Goal: Task Accomplishment & Management: Manage account settings

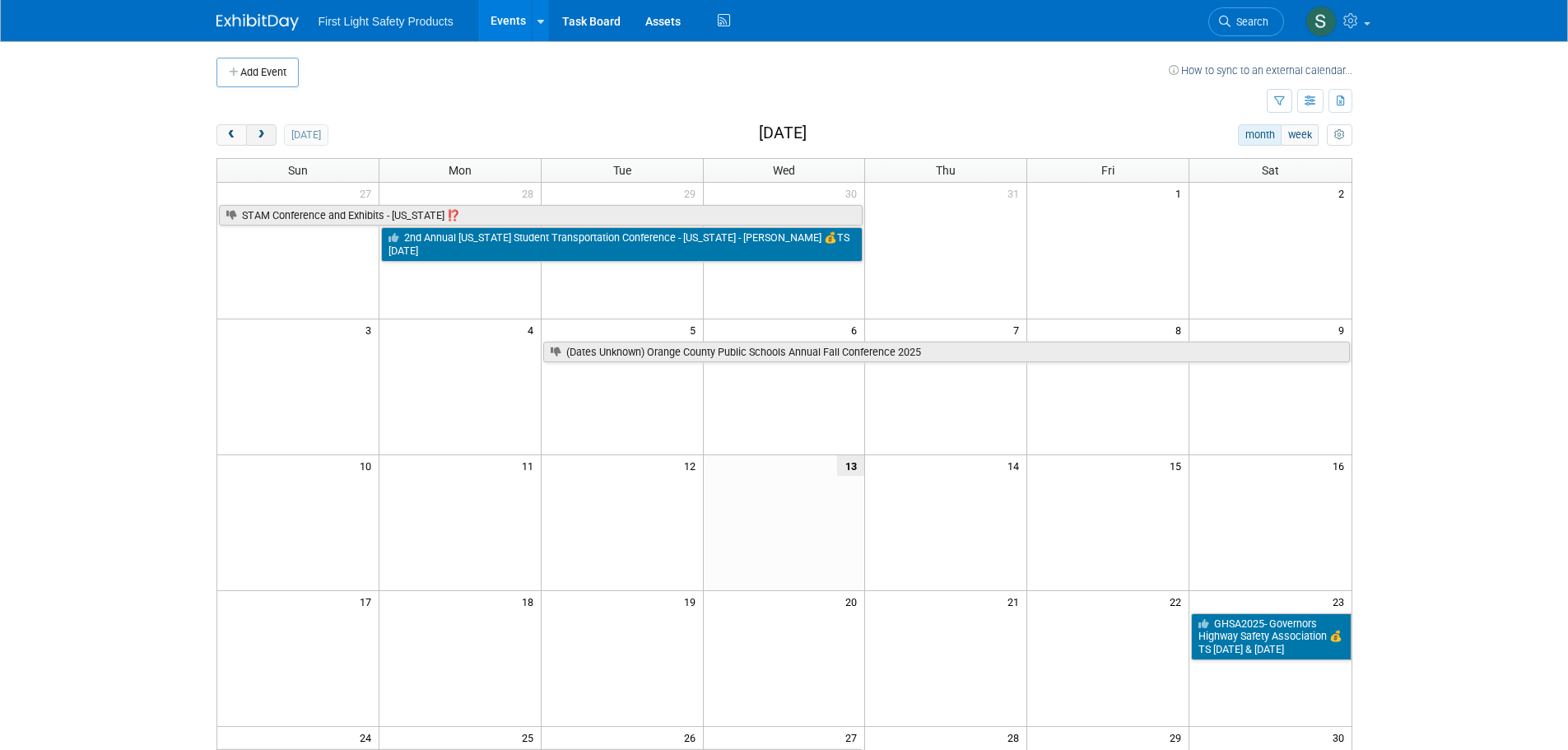
click at [267, 132] on span "next" at bounding box center [261, 135] width 13 height 11
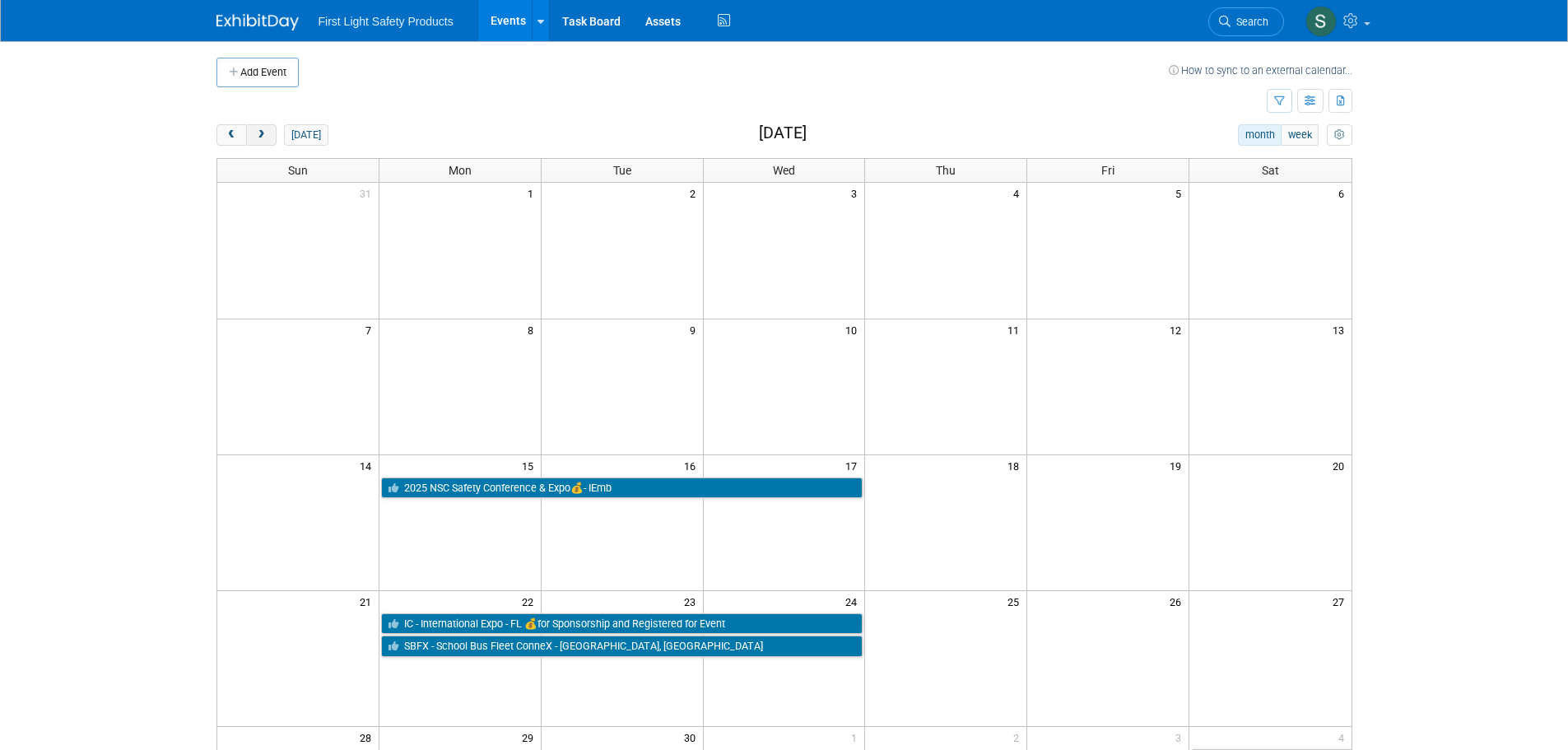
click at [258, 132] on span "next" at bounding box center [261, 135] width 13 height 11
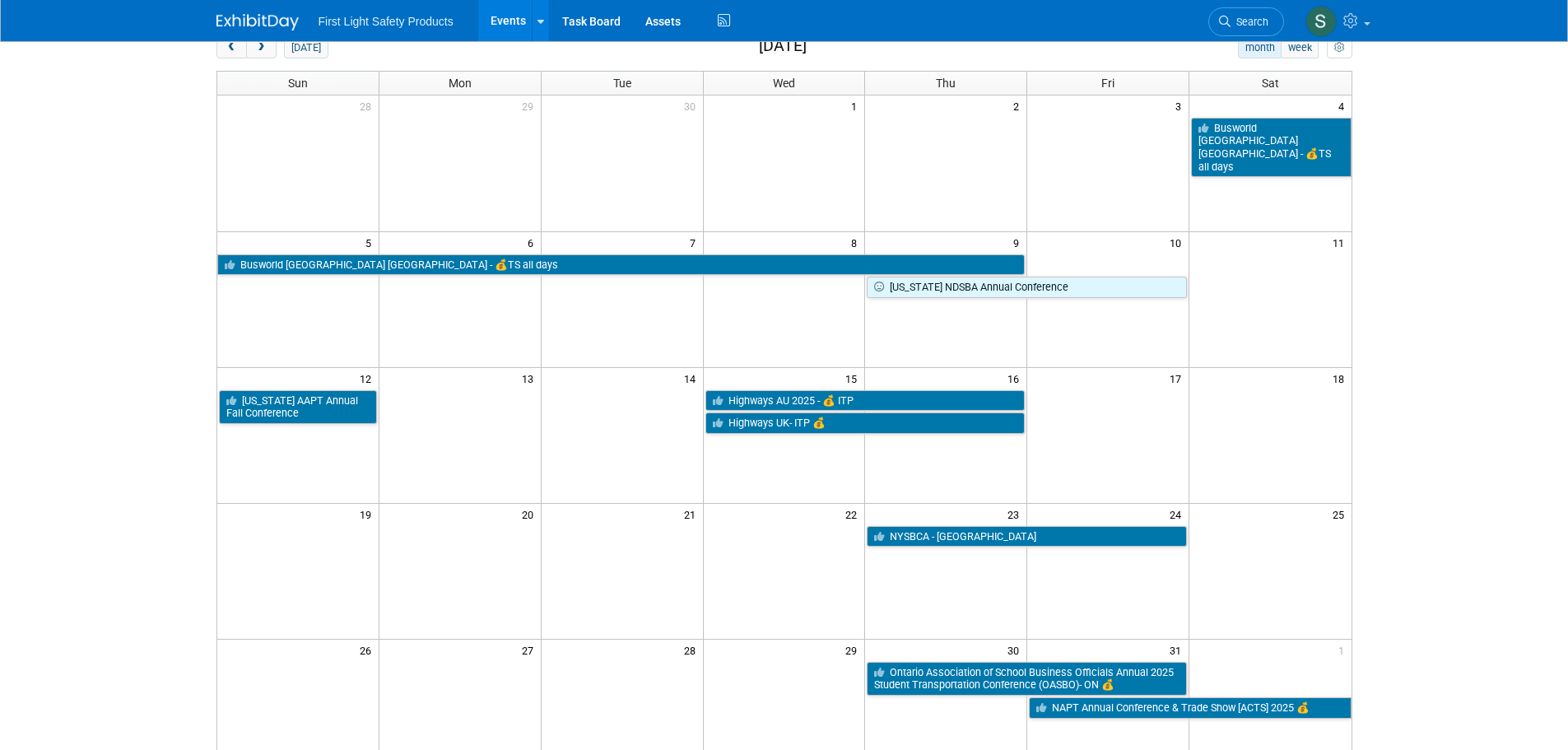
scroll to position [164, 0]
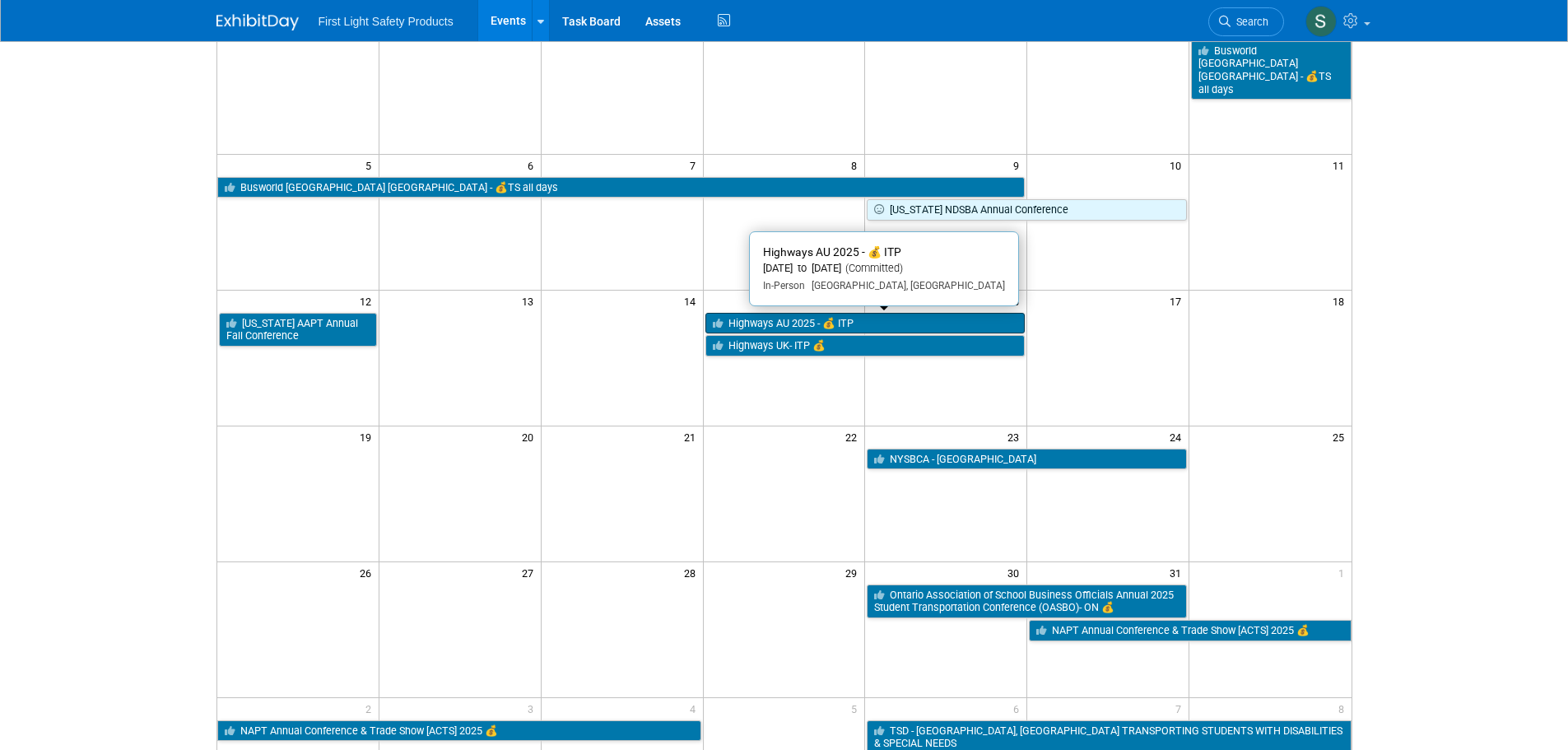
click at [866, 326] on link "Highways AU 2025 - 💰 ITP" at bounding box center [866, 324] width 321 height 21
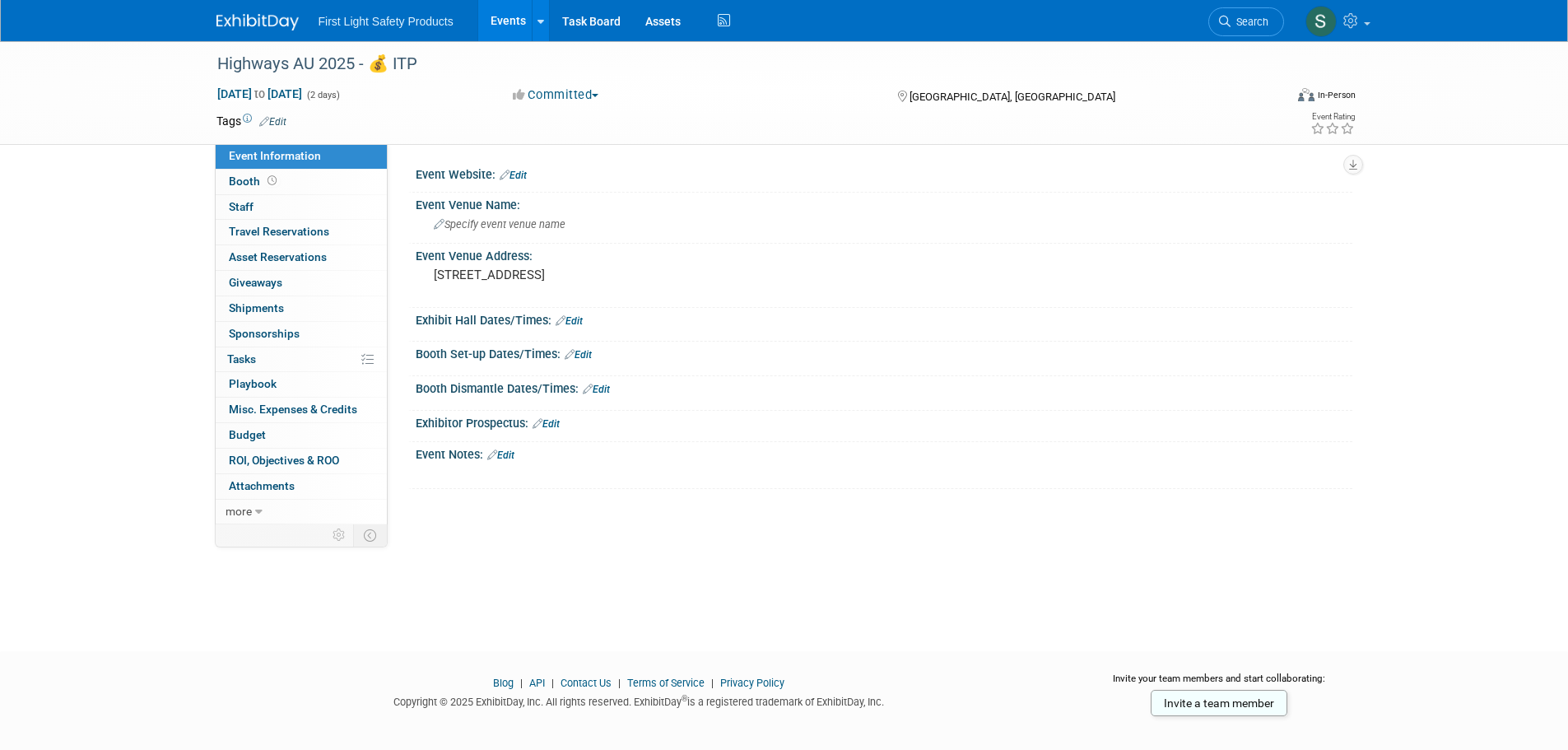
click at [591, 93] on button "Committed" at bounding box center [556, 95] width 98 height 17
click at [679, 103] on div "Committed Committed Considering Not Going" at bounding box center [689, 95] width 364 height 18
click at [570, 95] on button "Committed" at bounding box center [556, 95] width 98 height 17
click at [569, 160] on link "Not Going" at bounding box center [573, 168] width 130 height 23
click at [302, 181] on link "Booth" at bounding box center [301, 182] width 171 height 24
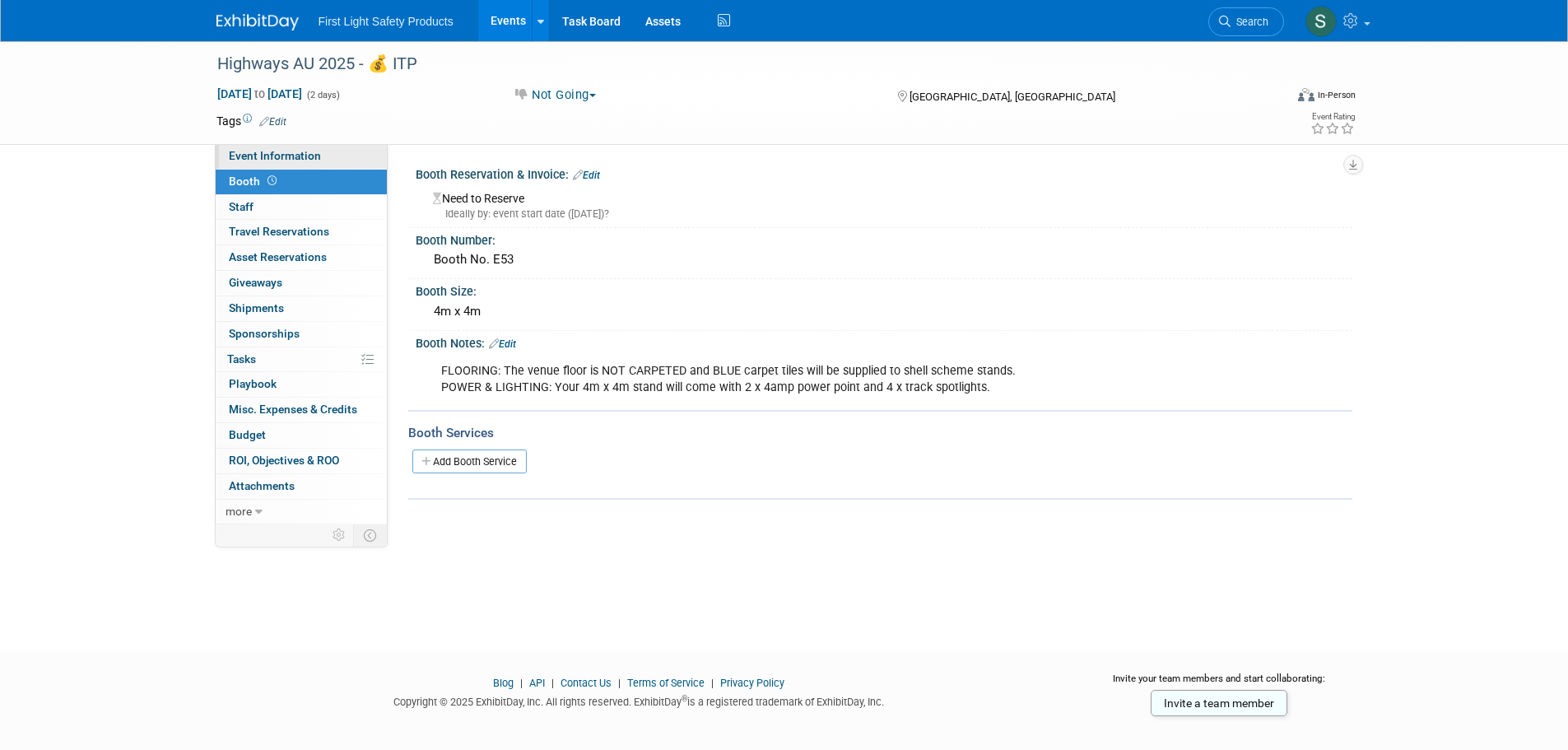
click at [303, 161] on span "Event Information" at bounding box center [275, 155] width 92 height 14
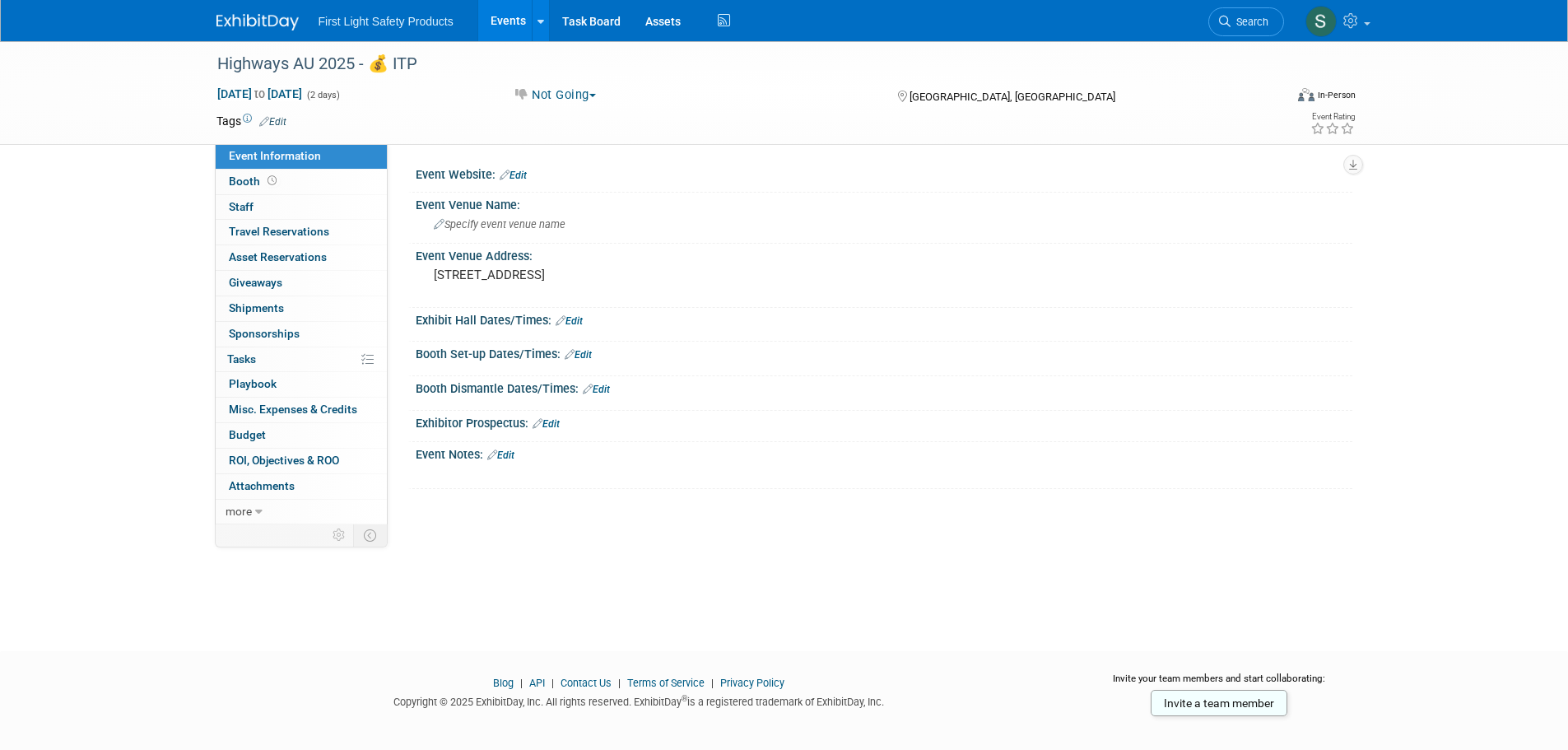
click at [509, 456] on link "Edit" at bounding box center [501, 456] width 27 height 12
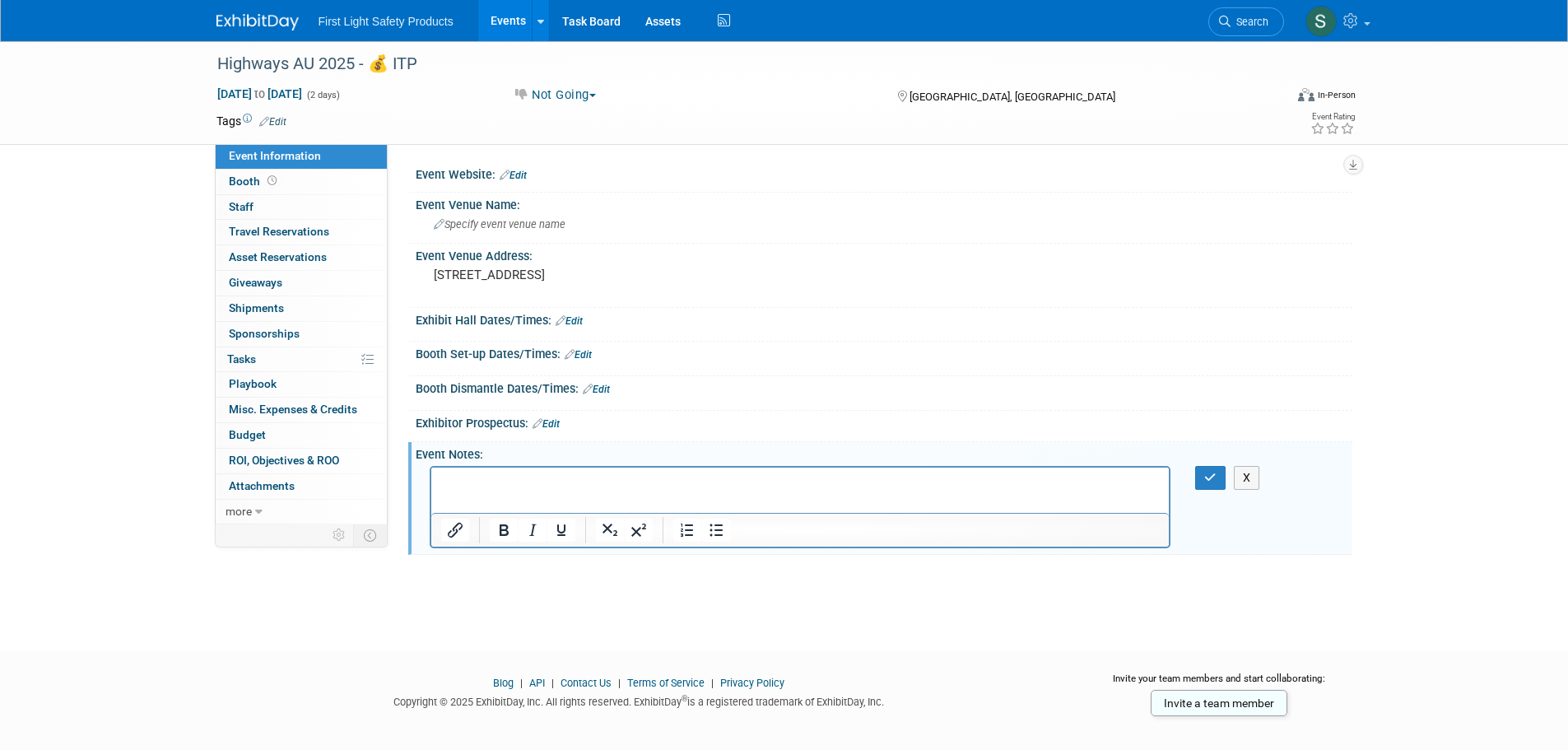
click at [501, 483] on p "Rich Text Area. Press ALT-0 for help." at bounding box center [800, 481] width 720 height 17
click at [1206, 472] on icon "button" at bounding box center [1210, 478] width 13 height 12
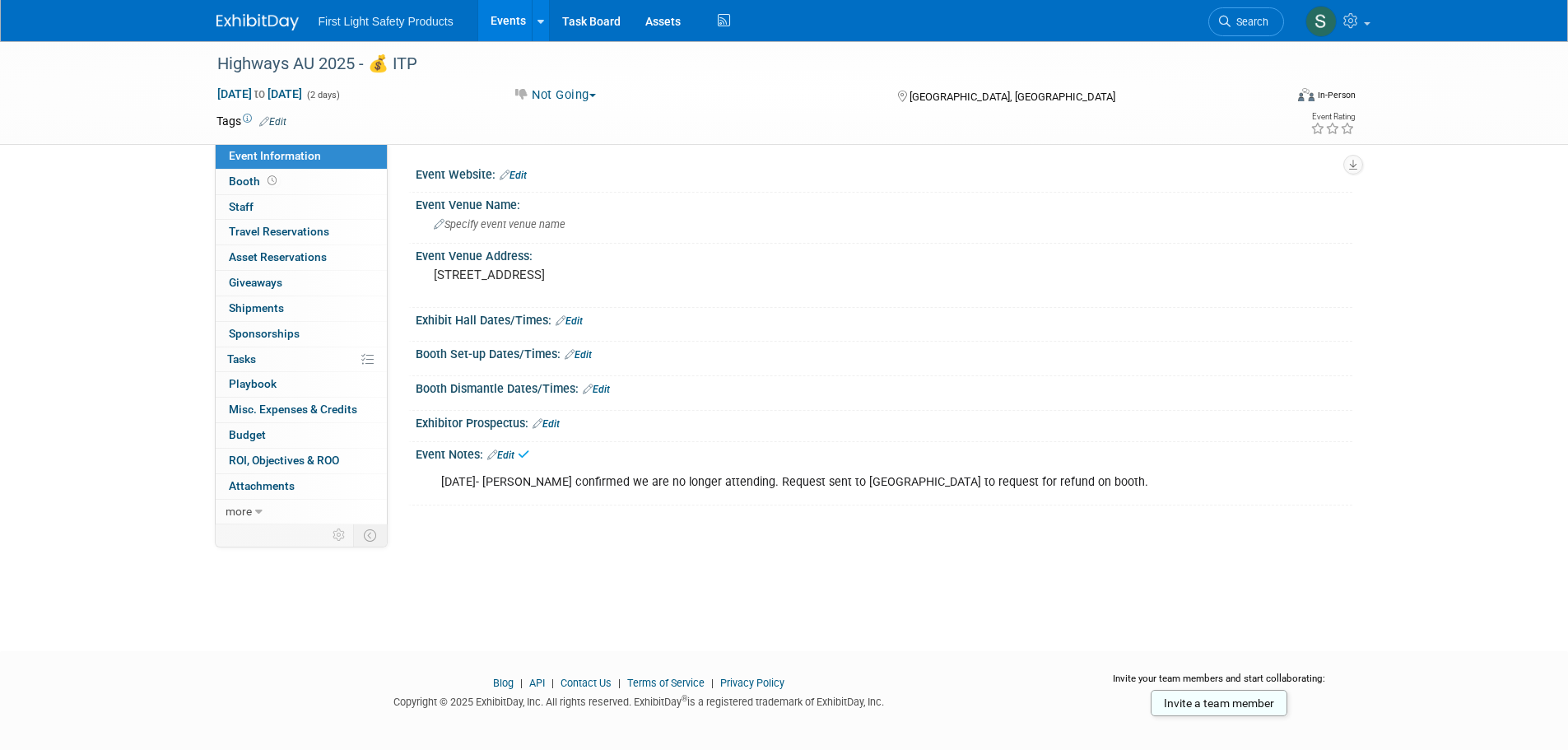
click at [586, 546] on div "Highways AU 2025 - 💰 ITP Oct 15, 2025 to Oct 16, 2025 (2 days) Oct 15, 2025 to …" at bounding box center [784, 330] width 1568 height 580
click at [517, 21] on link "Events" at bounding box center [508, 20] width 60 height 41
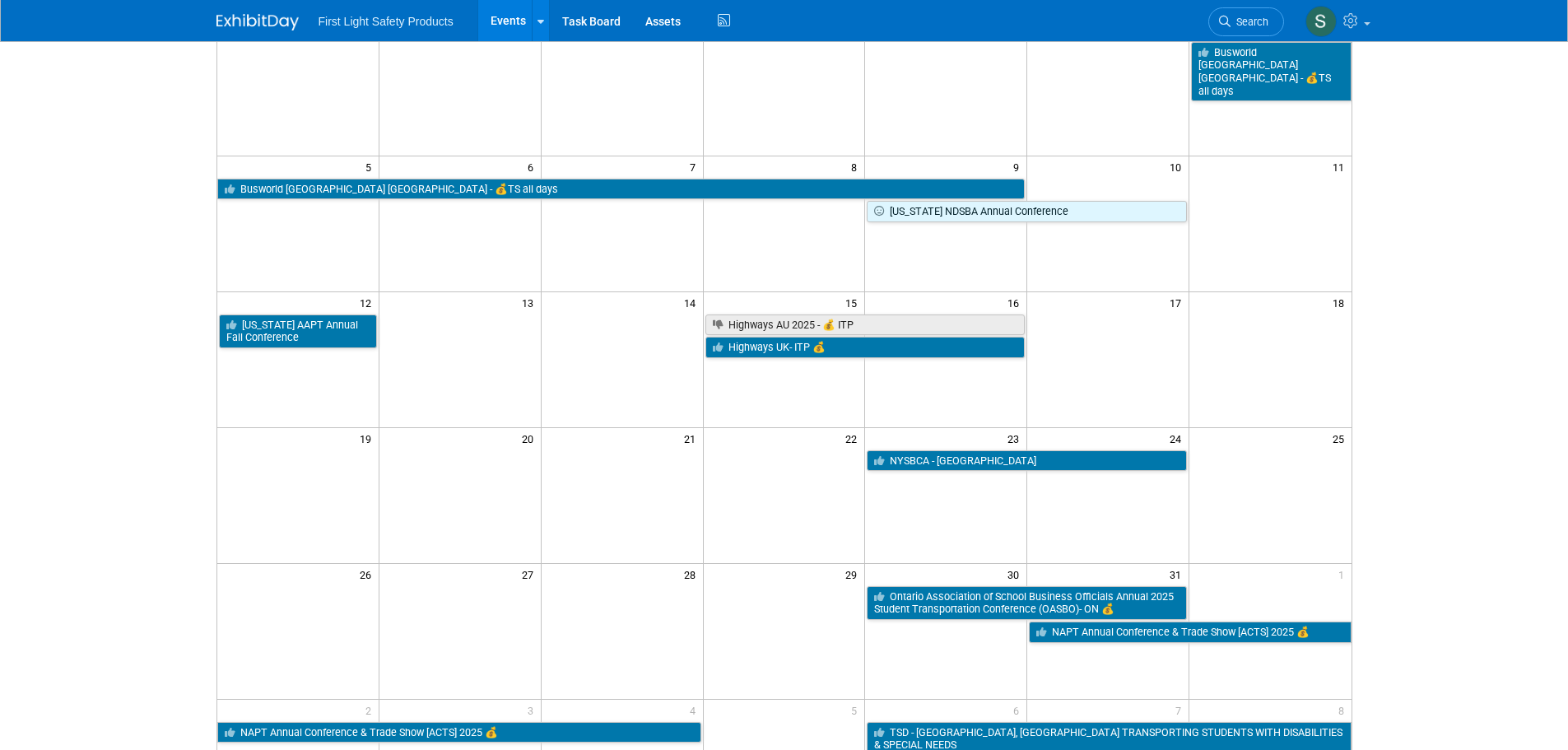
scroll to position [164, 0]
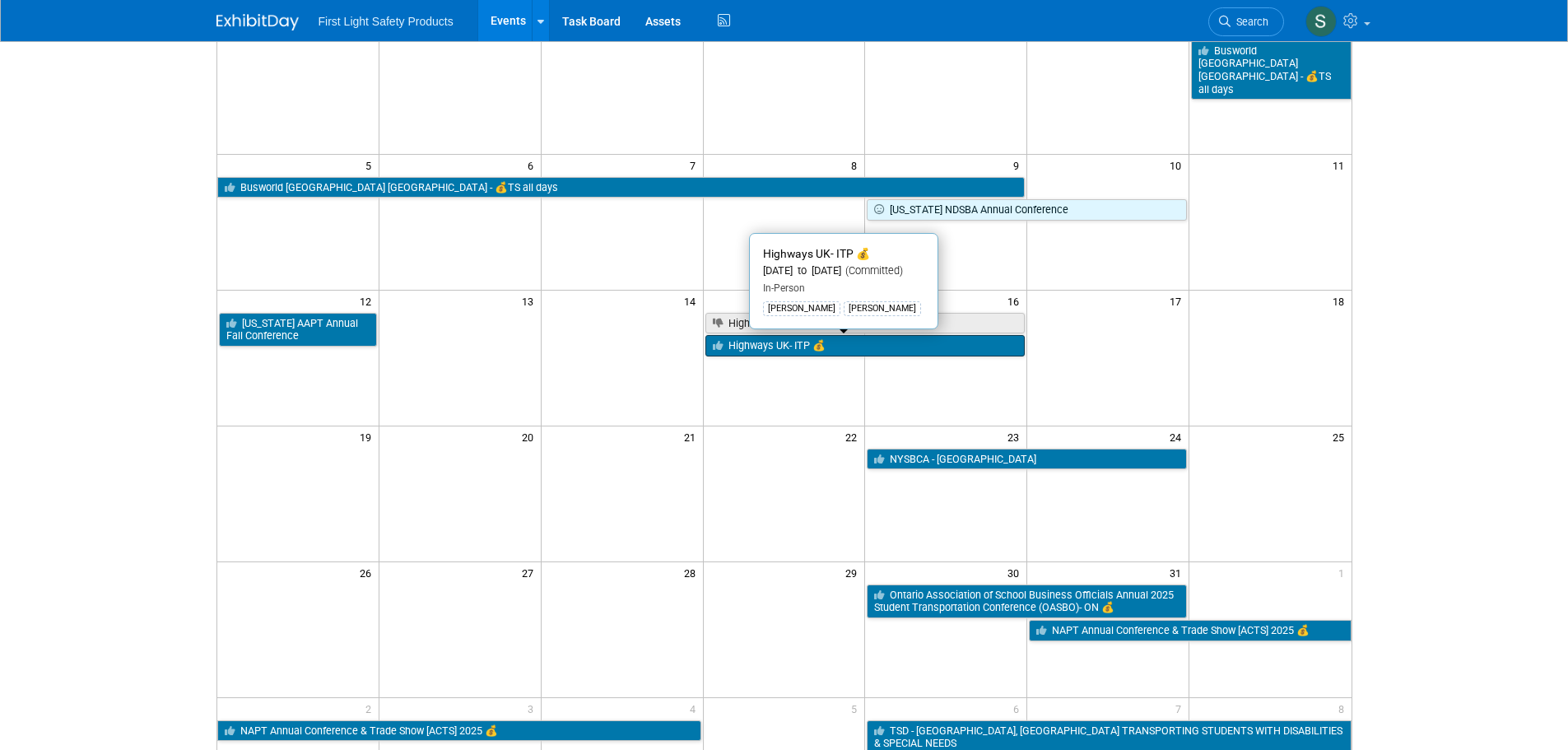
click at [861, 344] on link "Highways UK- ITP 💰" at bounding box center [866, 346] width 321 height 21
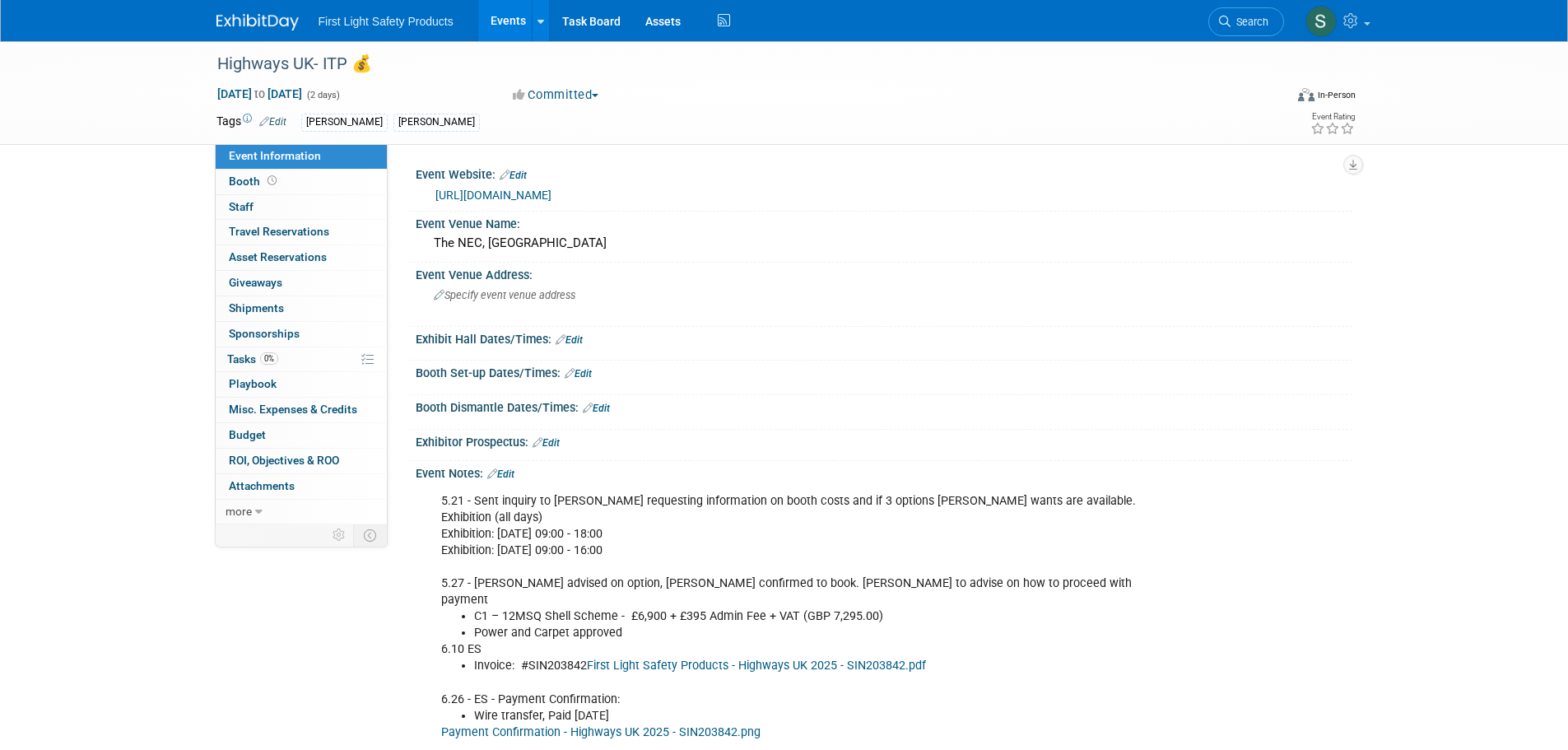
click at [268, 119] on icon at bounding box center [264, 120] width 10 height 11
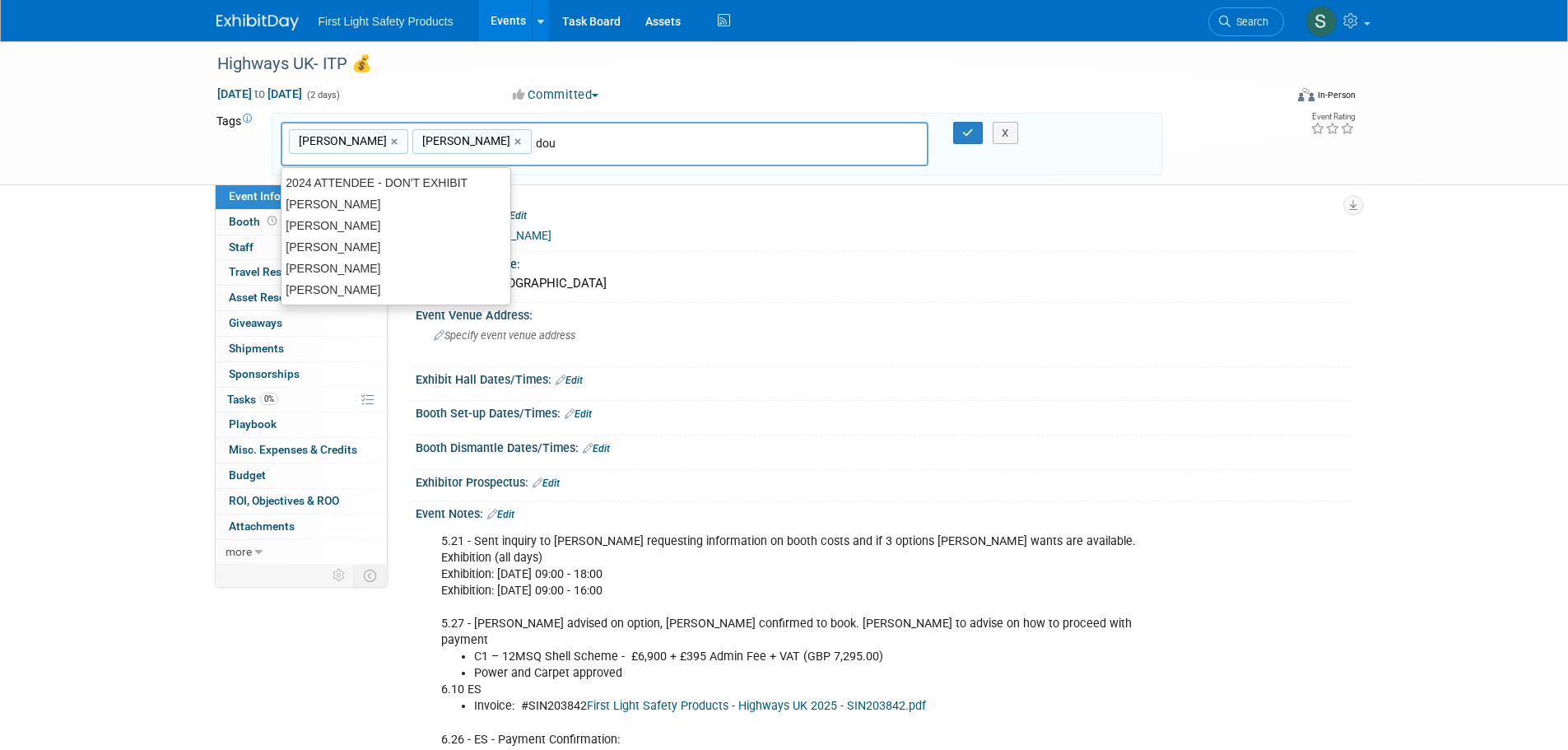
type input "doug"
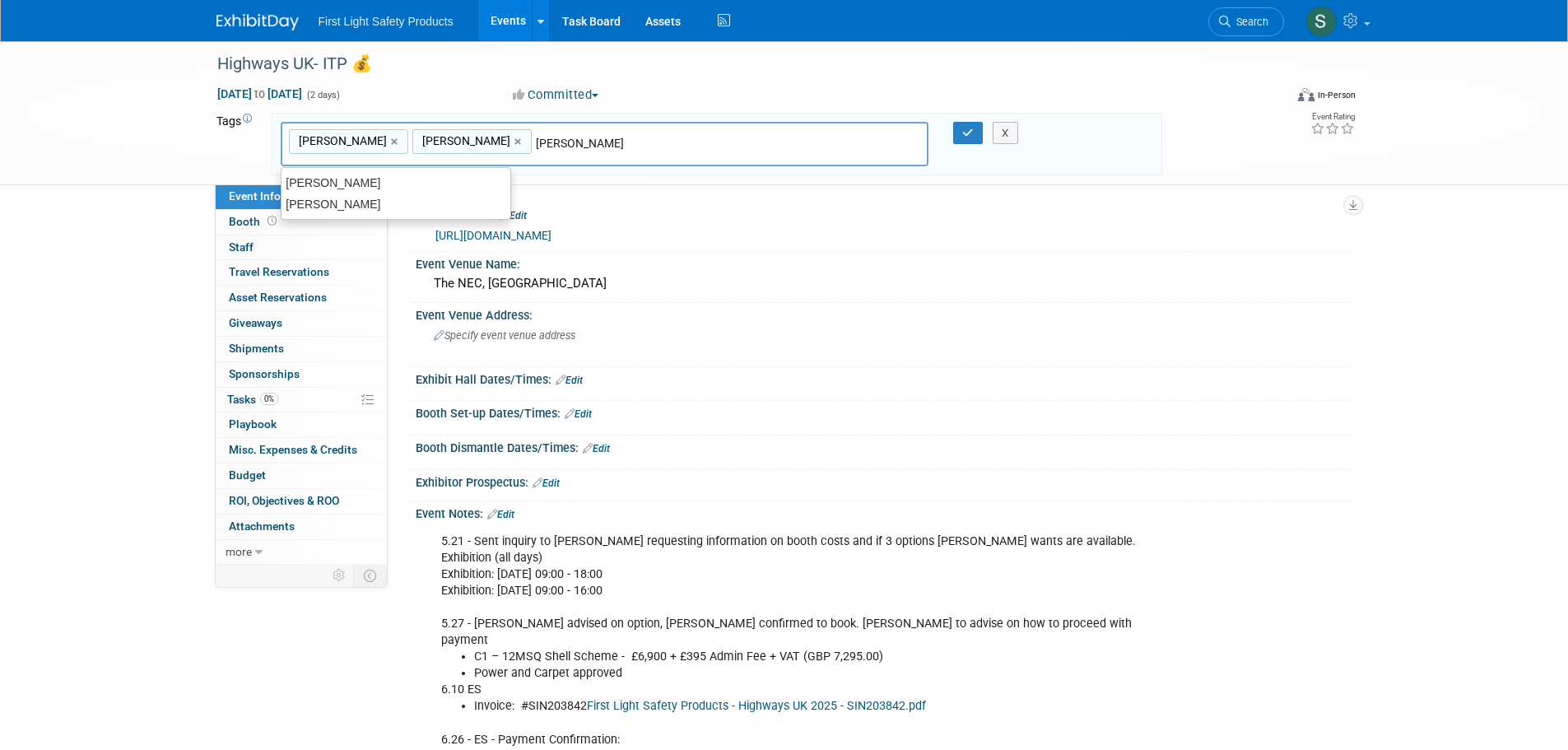
type input "Kevin Smith, Michael Yudelevich, doug"
click at [638, 141] on link "×" at bounding box center [643, 141] width 11 height 18
type input "Kevin Smith, Michael Yudelevich"
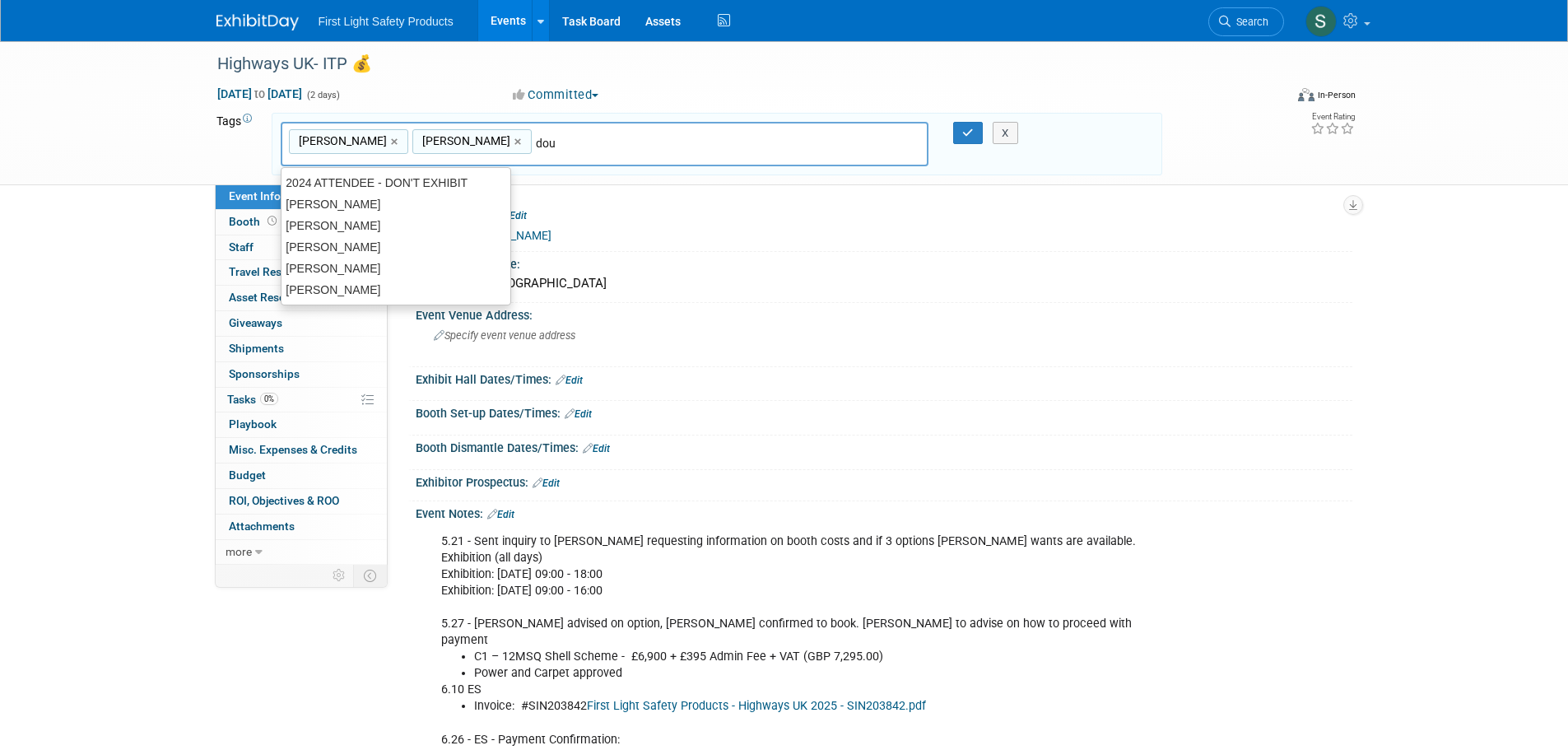
type input "doug"
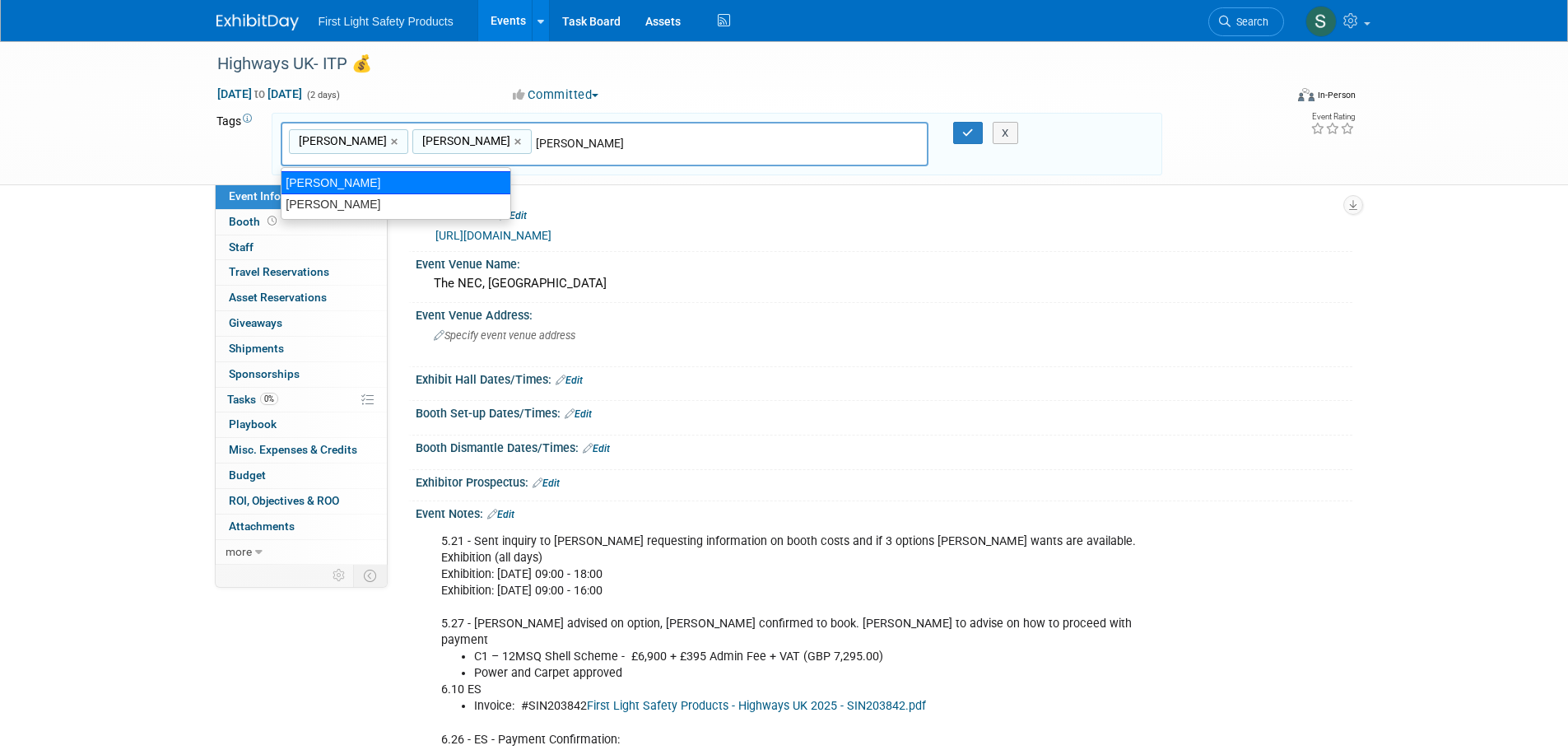
click at [376, 186] on div "Doug Campbell" at bounding box center [395, 183] width 230 height 23
type input "Kevin Smith, Michael Yudelevich, Doug Campbell"
type input "brett"
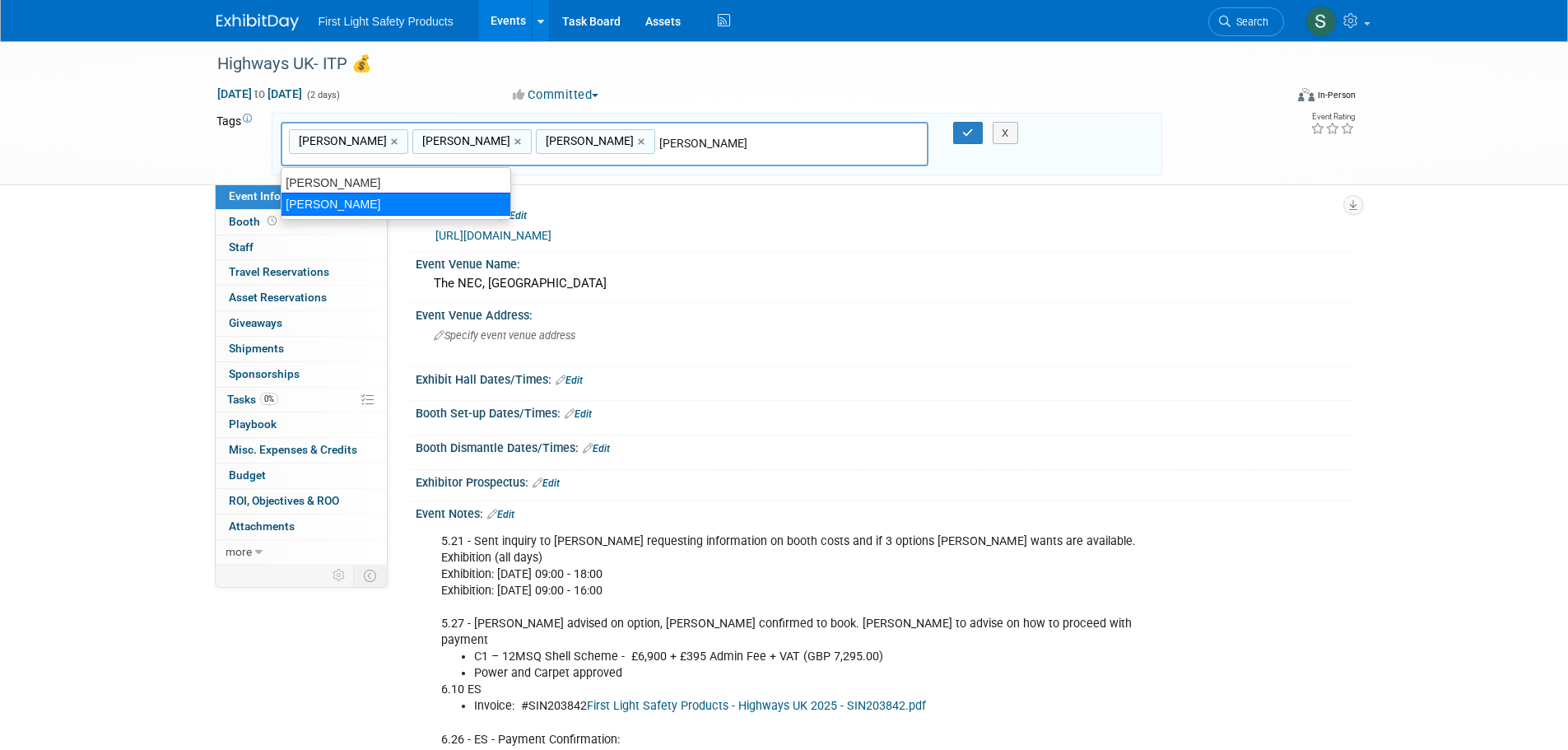
click at [372, 204] on div "Brett Kuchciak" at bounding box center [395, 204] width 230 height 23
type input "Kevin Smith, Michael Yudelevich, Doug Campbell, Brett Kuchciak"
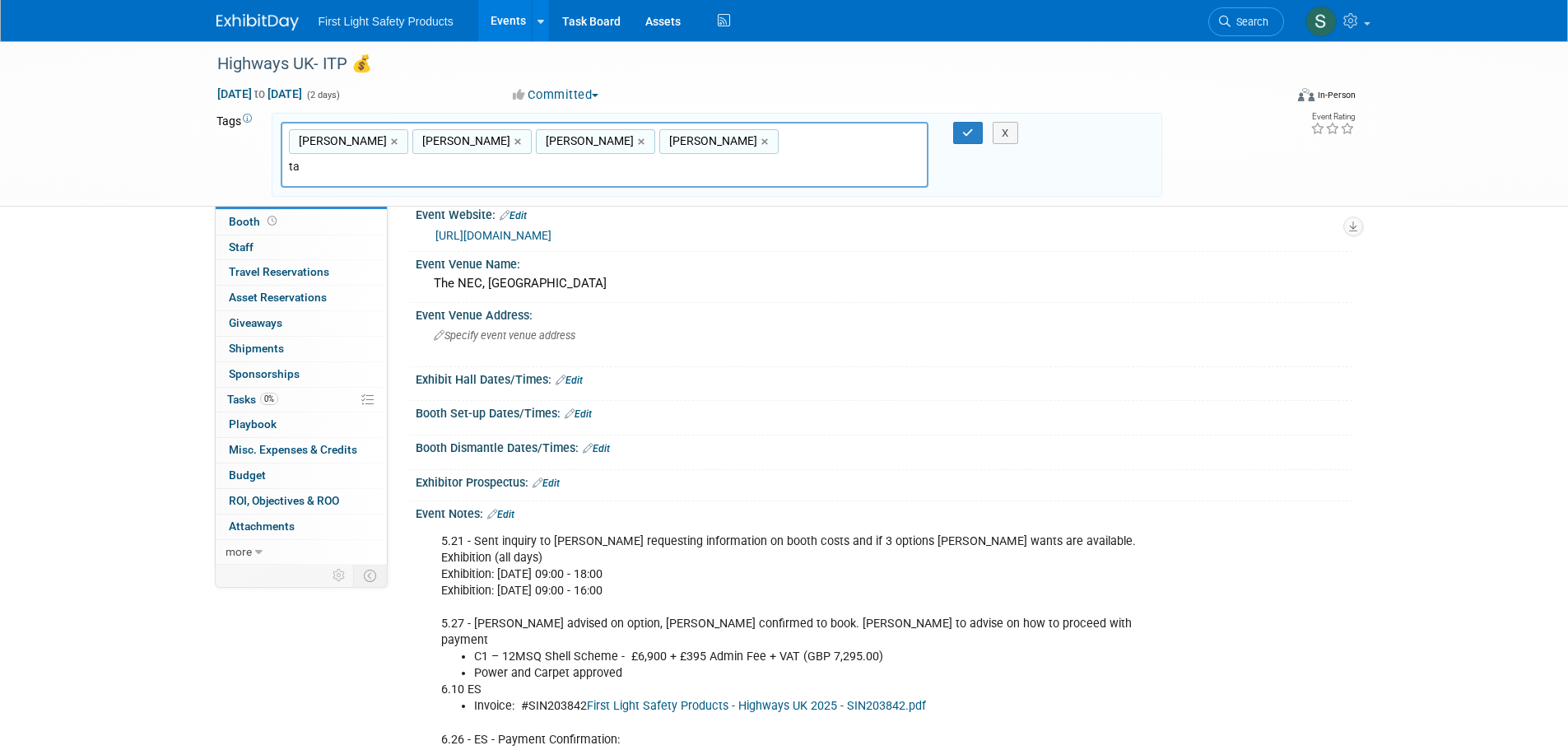
type input "t"
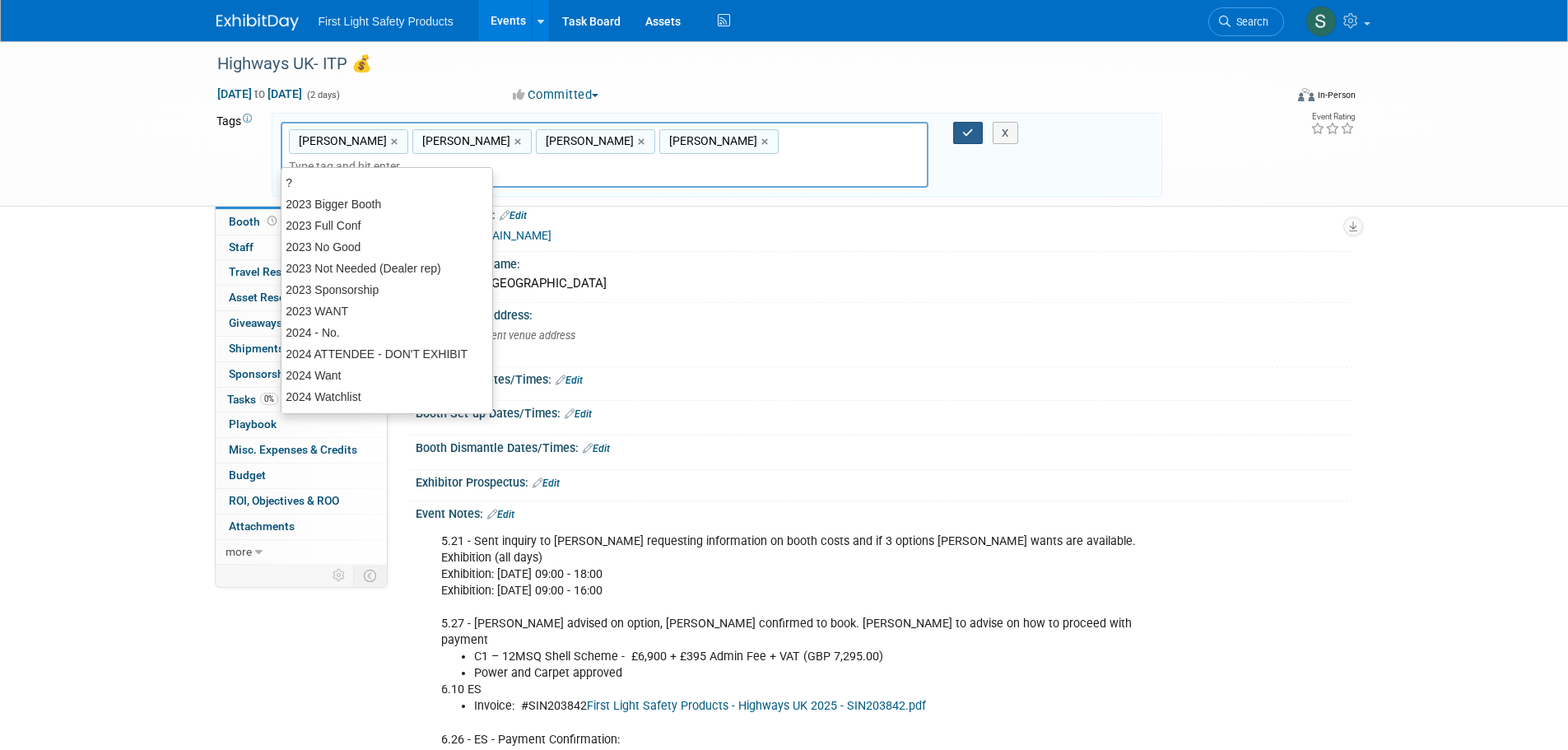
click at [960, 132] on button "button" at bounding box center [968, 133] width 30 height 23
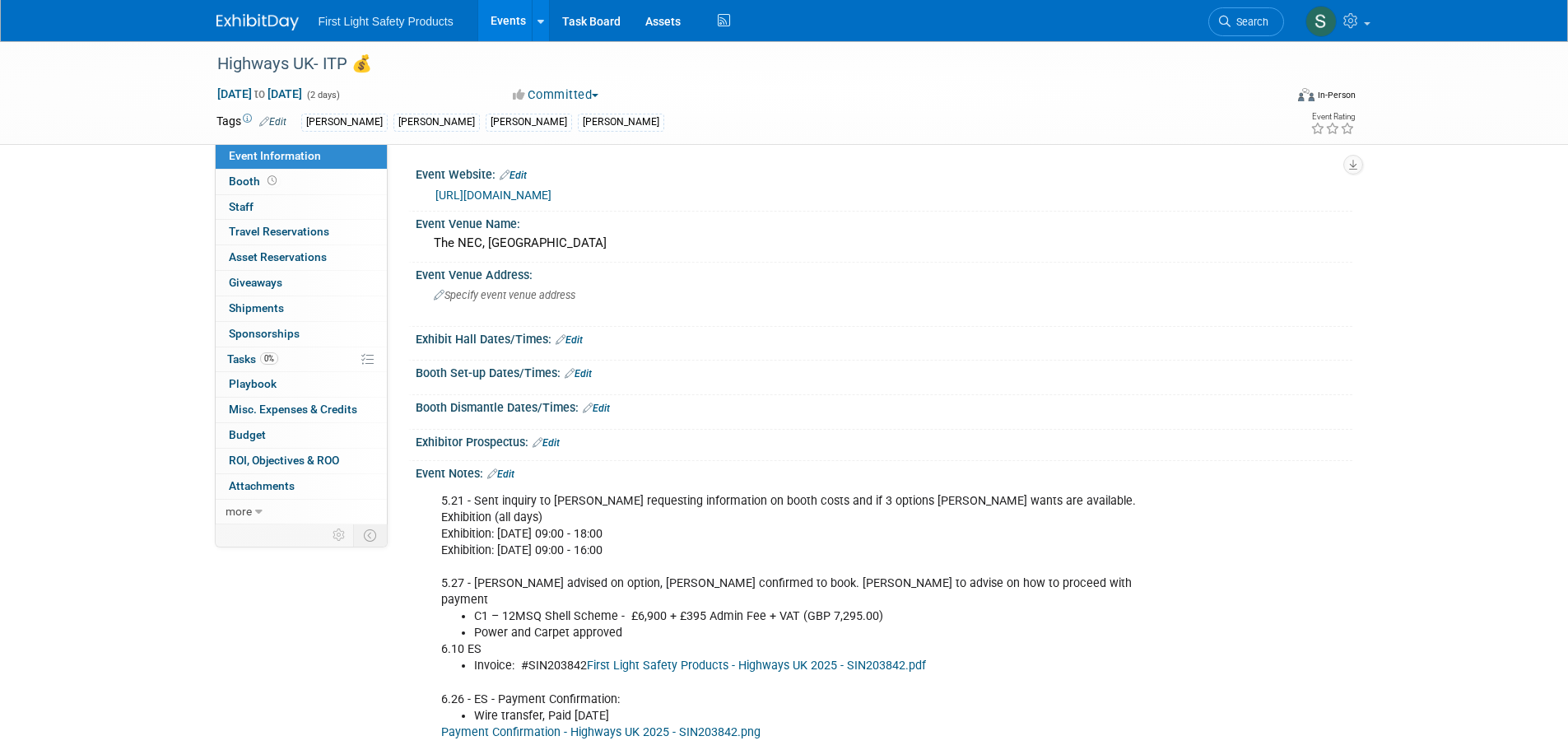
click at [274, 121] on link "Edit" at bounding box center [273, 121] width 27 height 12
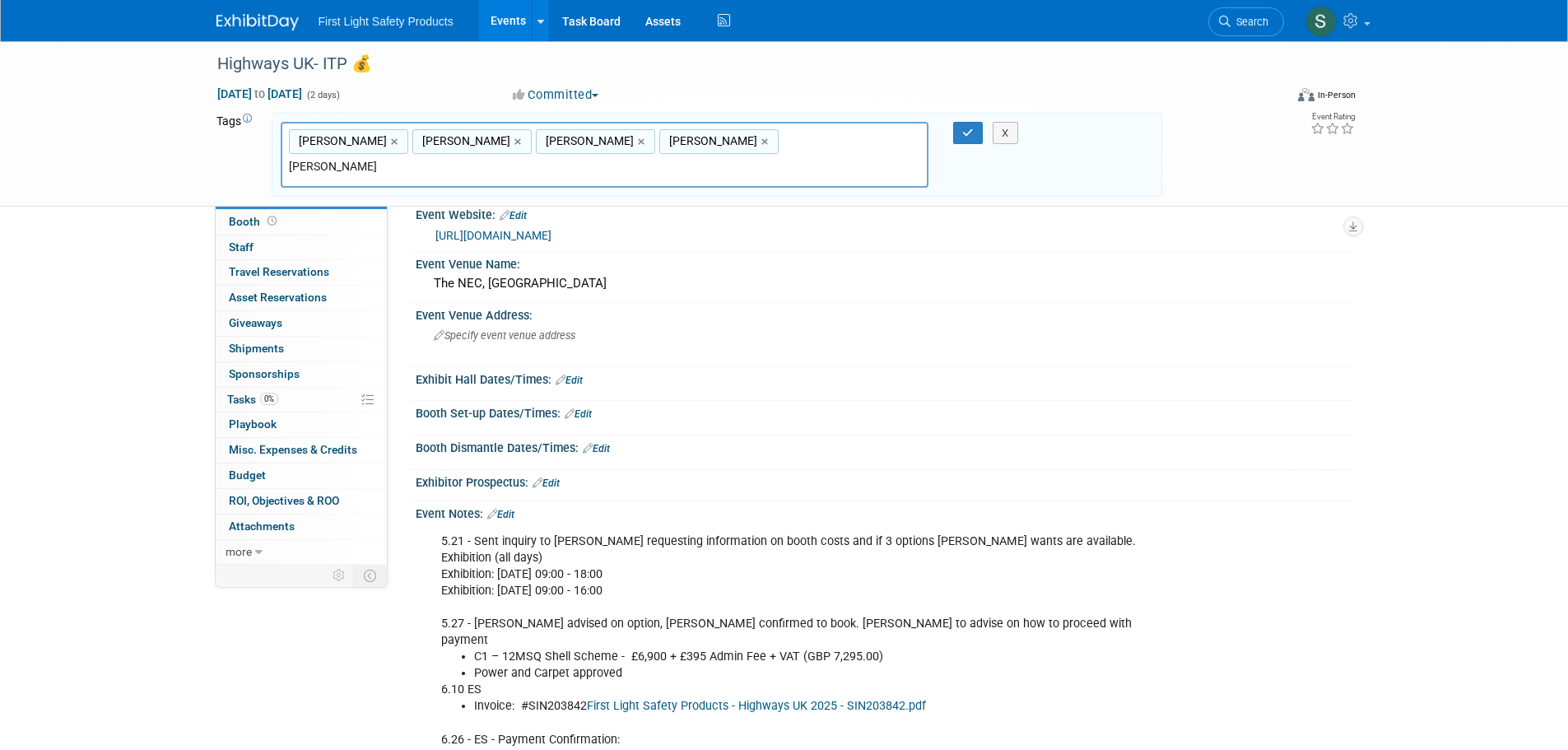
type input "Tara Chawala"
type input "Kevin Smith, Michael Yudelevich, Doug Campbell, Brett Kuchciak, Tara Chawala"
click at [957, 131] on button "button" at bounding box center [968, 133] width 30 height 23
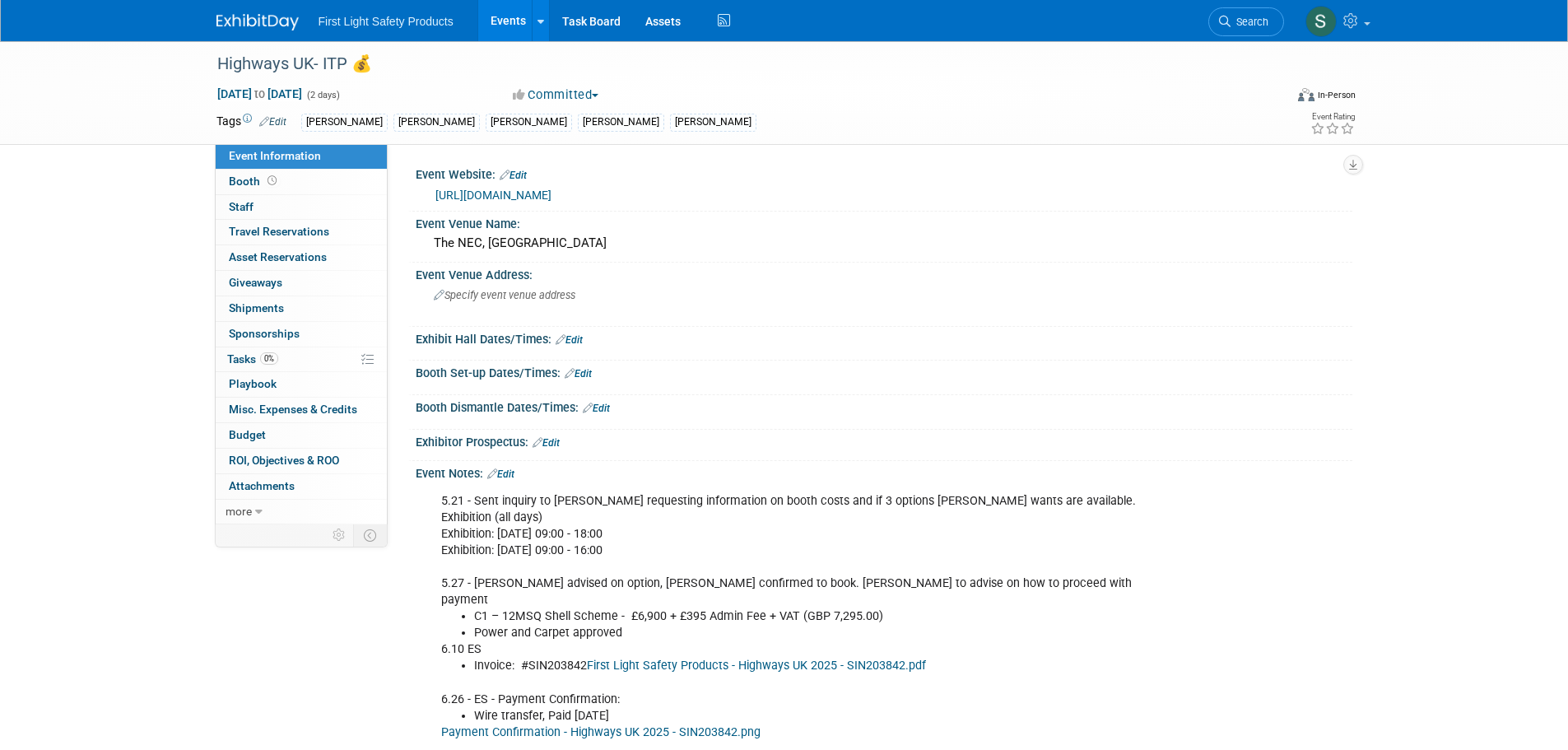
click at [674, 127] on div "Tara Chawala" at bounding box center [713, 122] width 86 height 17
click at [676, 123] on div "Tara Chawala" at bounding box center [713, 122] width 86 height 17
click at [278, 123] on link "Edit" at bounding box center [273, 121] width 27 height 12
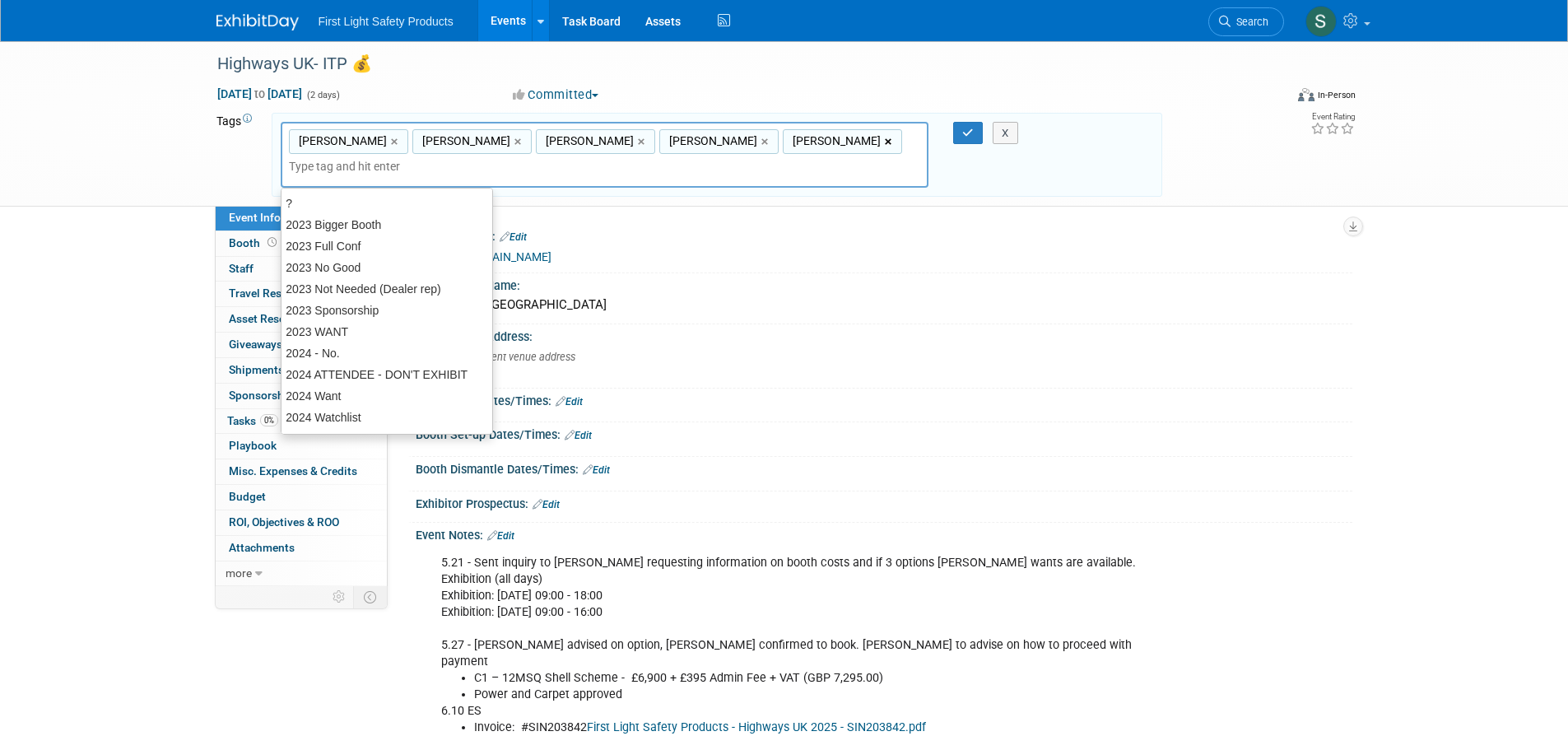
click at [885, 145] on link "×" at bounding box center [890, 141] width 11 height 18
type input "[PERSON_NAME], [PERSON_NAME], [PERSON_NAME], [PERSON_NAME]"
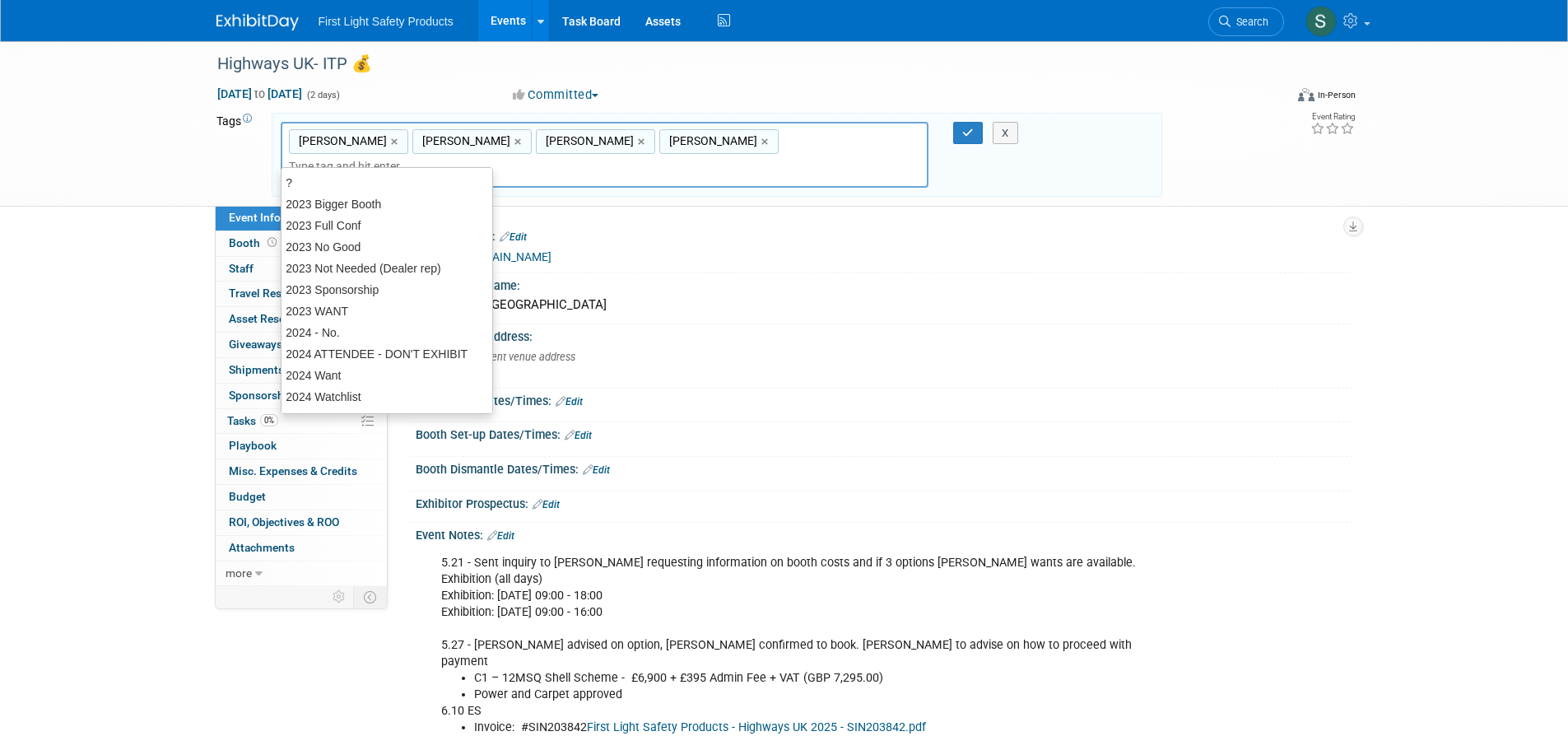
click at [466, 158] on input "text" at bounding box center [377, 166] width 177 height 17
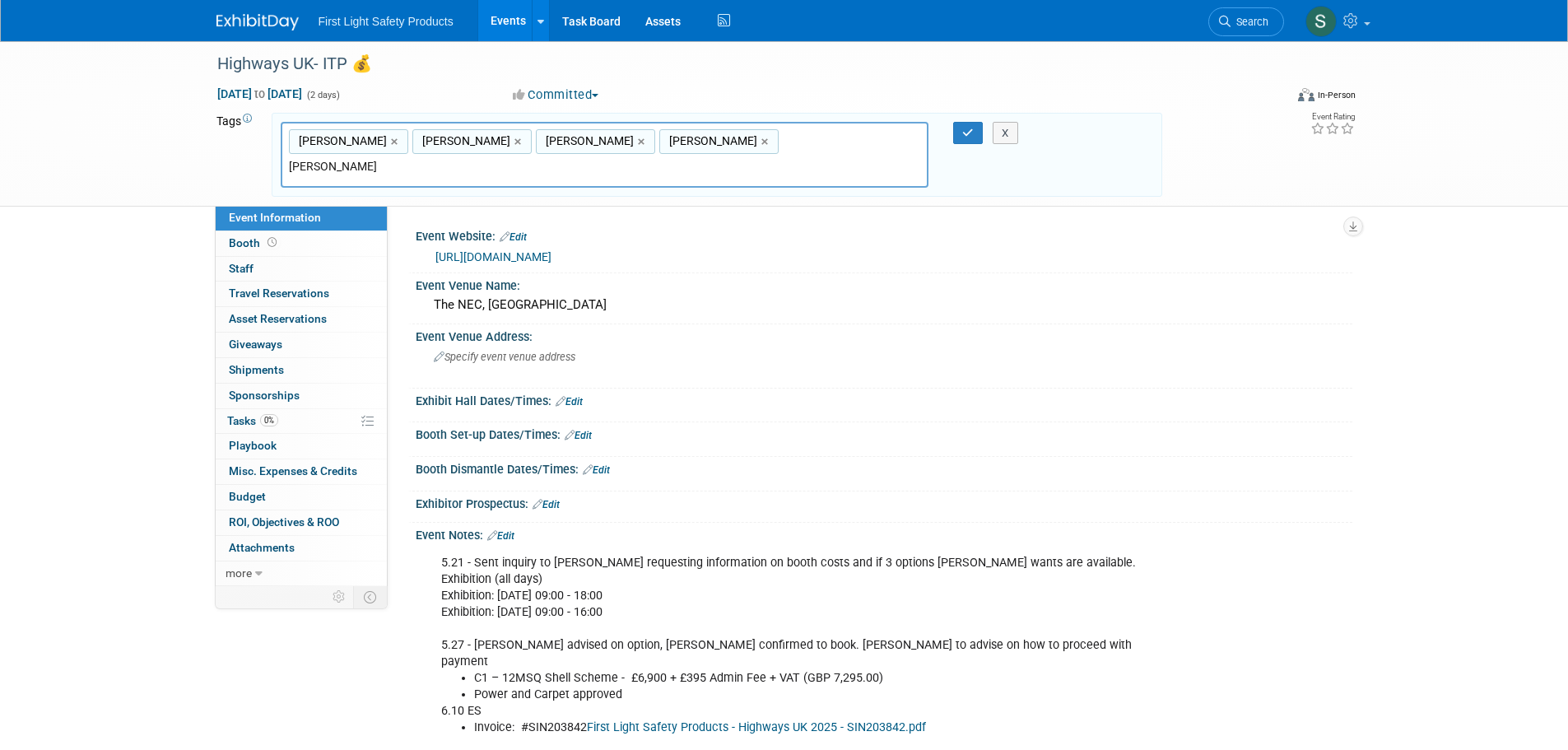
type input "[PERSON_NAME]"
type input "[PERSON_NAME], [PERSON_NAME], [PERSON_NAME], [PERSON_NAME], [PERSON_NAME]"
click at [969, 134] on icon "button" at bounding box center [969, 132] width 12 height 11
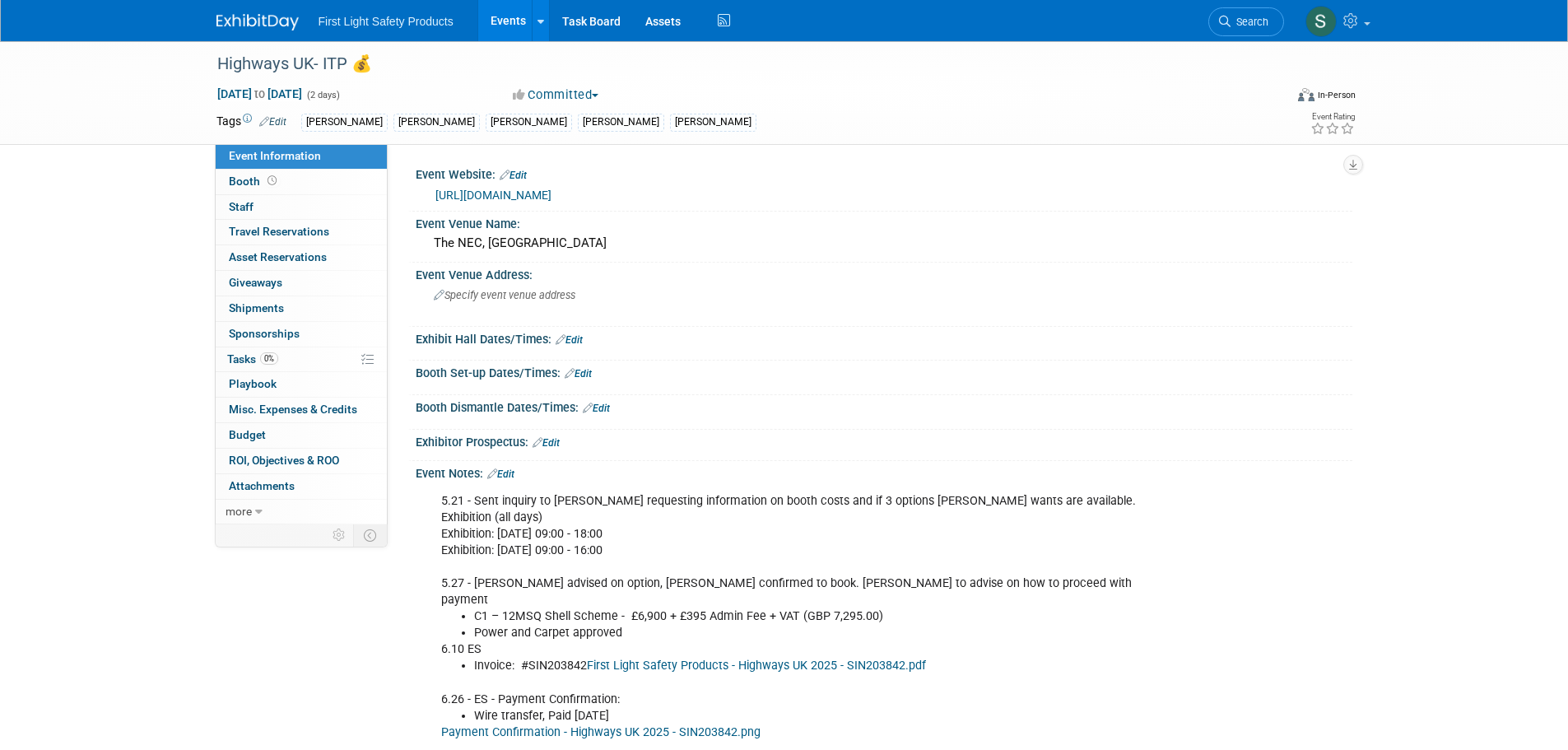
click at [798, 117] on div "Kevin Smith Michael Yudelevich Doug Campbell Brett Kuchciak Tara Chawla" at bounding box center [732, 122] width 861 height 18
click at [732, 129] on div "Kevin Smith Michael Yudelevich Doug Campbell Brett Kuchciak Tara Chawla" at bounding box center [732, 122] width 861 height 18
click at [289, 124] on td "Kevin Smith Michael Yudelevich Doug Campbell Brett Kuchciak Tara Chawla Kevin S…" at bounding box center [725, 121] width 876 height 18
click at [278, 121] on link "Edit" at bounding box center [273, 121] width 27 height 12
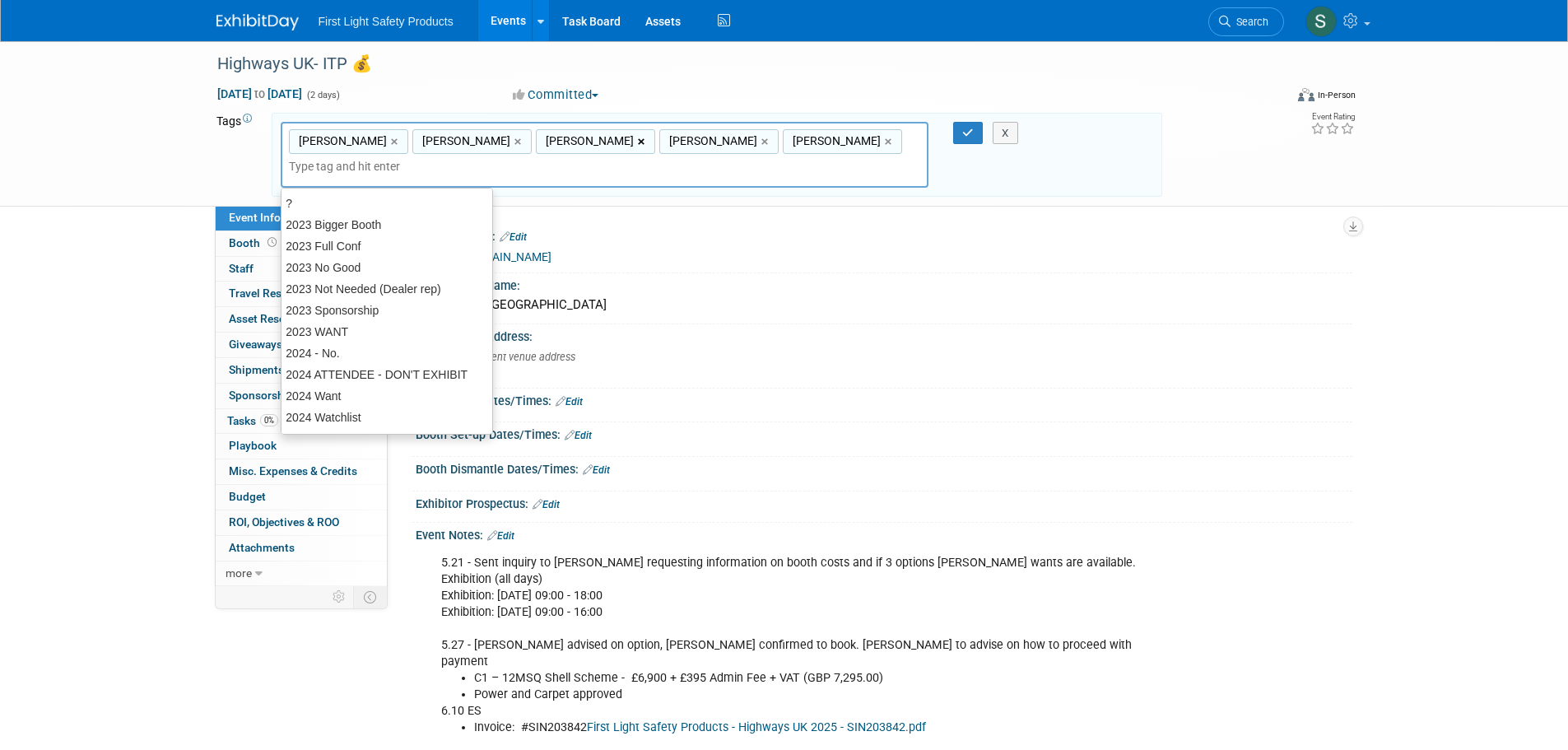
click at [638, 143] on link "×" at bounding box center [643, 141] width 11 height 18
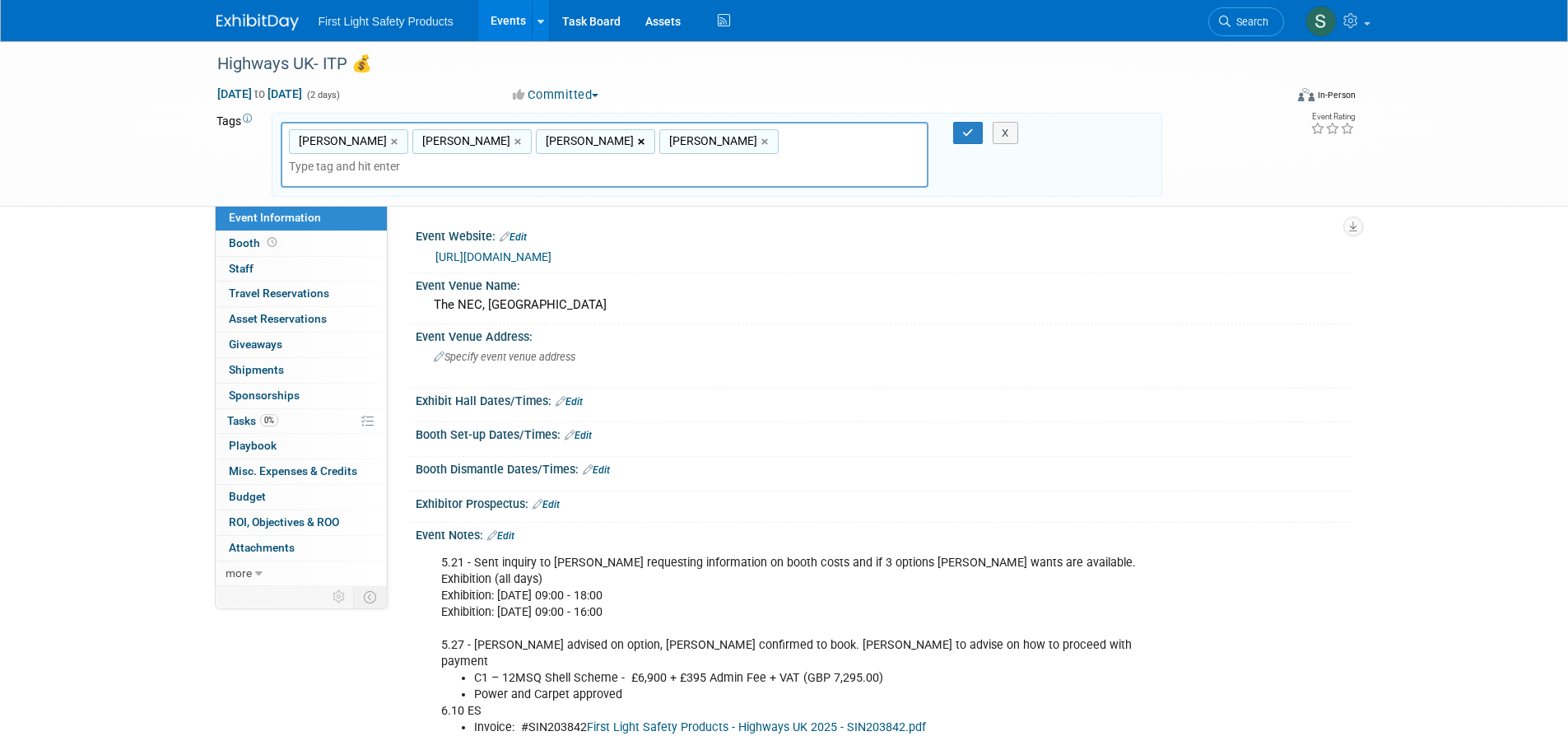
click at [638, 144] on link "×" at bounding box center [643, 141] width 11 height 18
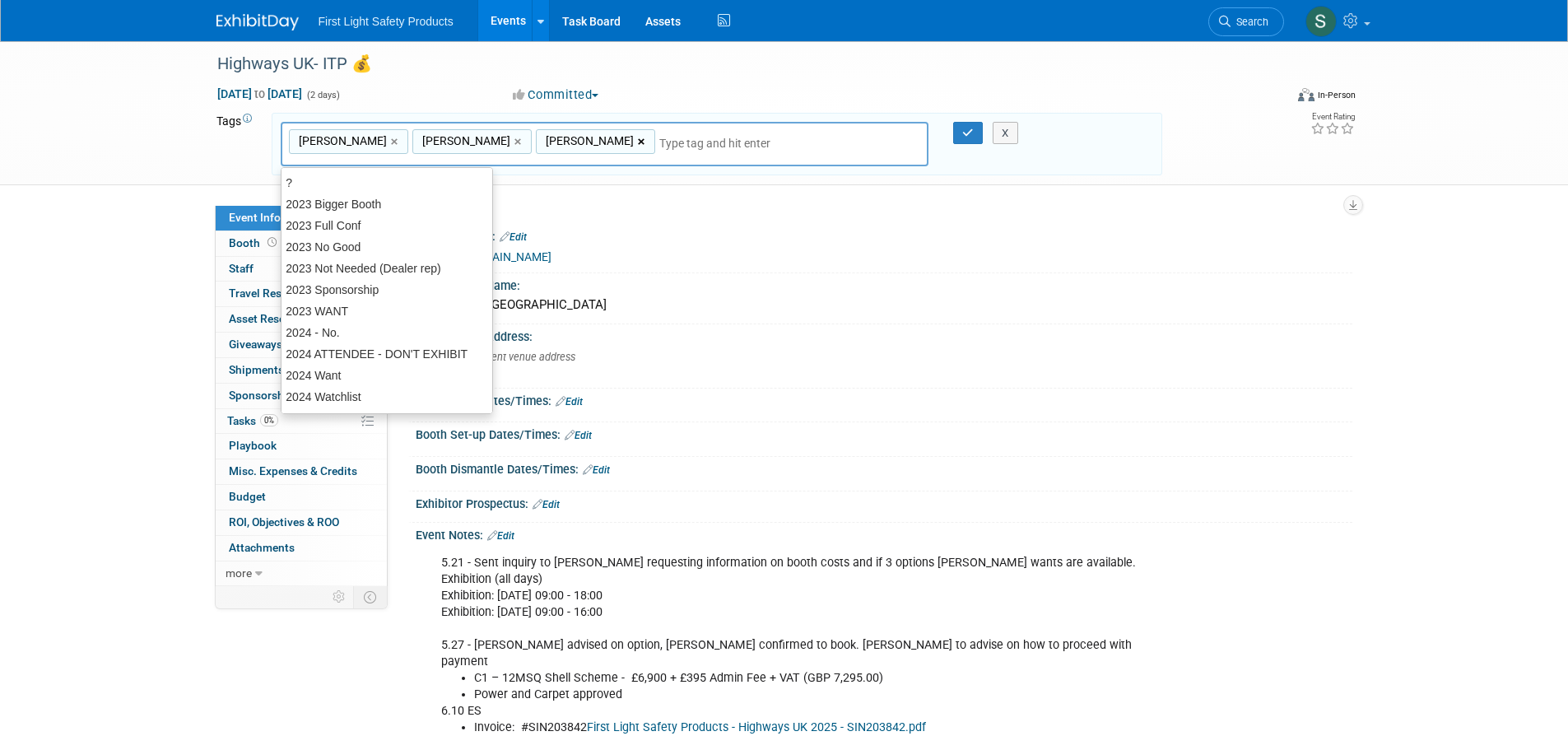
click at [638, 145] on link "×" at bounding box center [643, 141] width 11 height 18
type input "[PERSON_NAME], [PERSON_NAME]"
click at [961, 139] on button "button" at bounding box center [968, 133] width 30 height 23
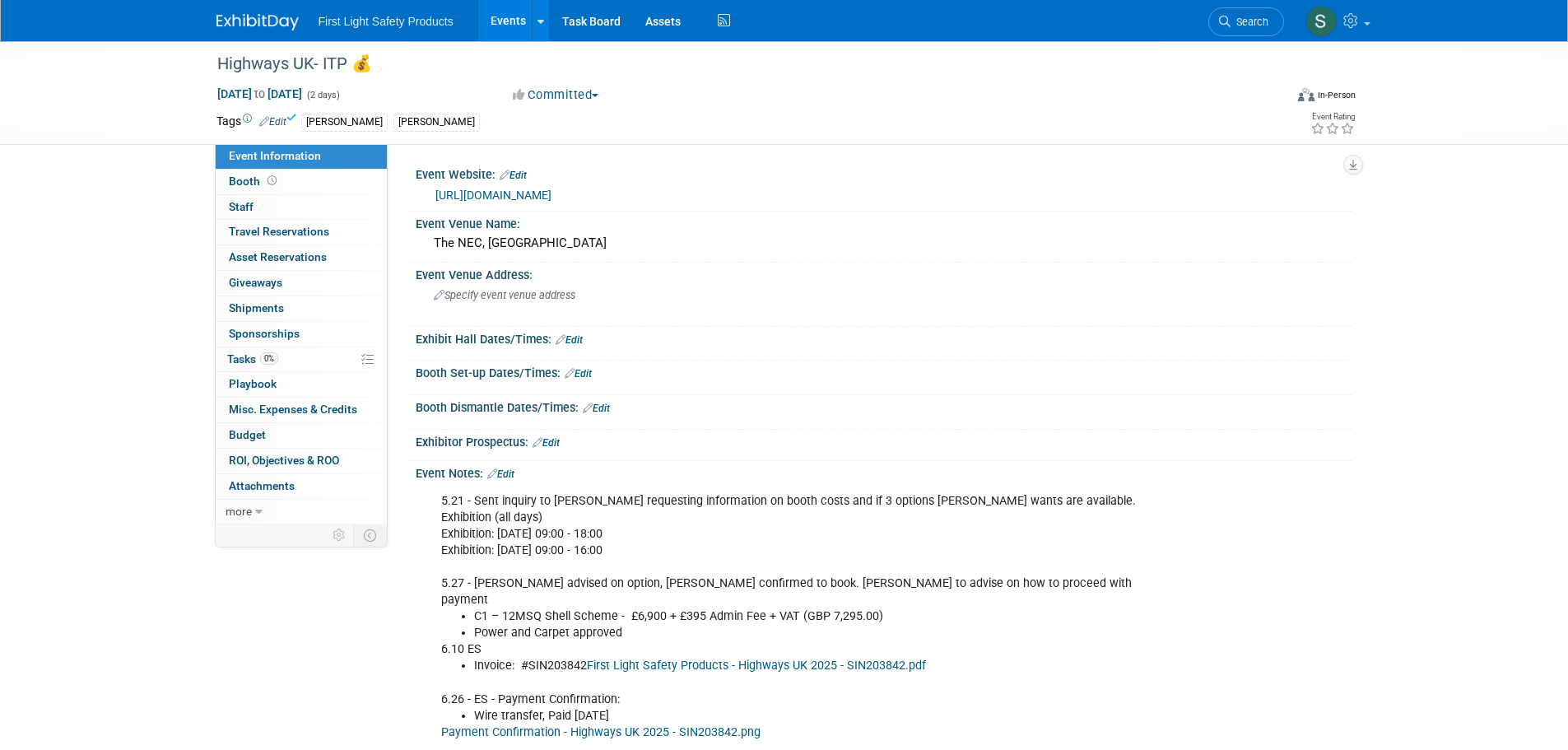
click at [511, 17] on link "Events" at bounding box center [508, 20] width 60 height 41
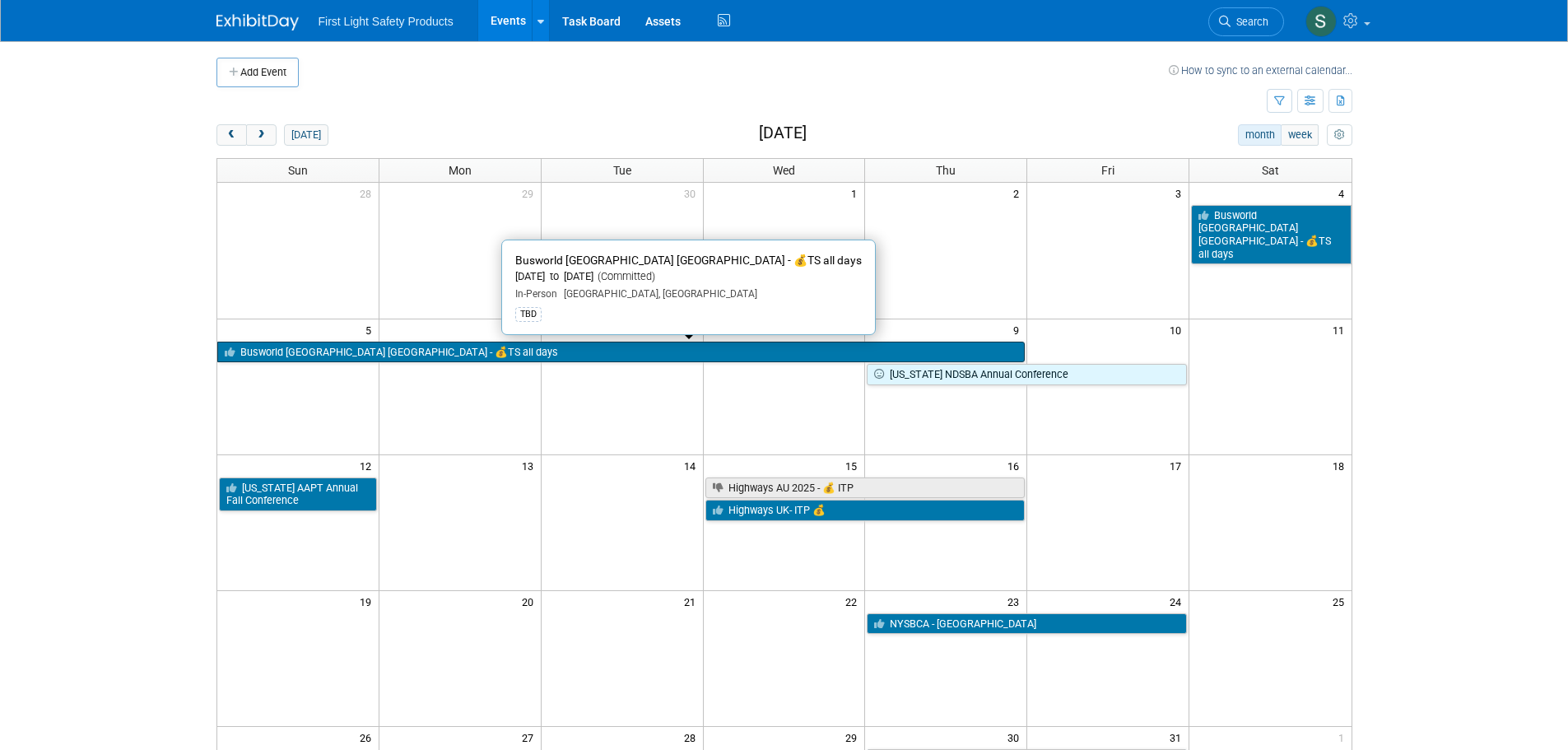
click at [383, 356] on link "Busworld [GEOGRAPHIC_DATA] [GEOGRAPHIC_DATA] - 💰TS all days" at bounding box center [622, 353] width 808 height 21
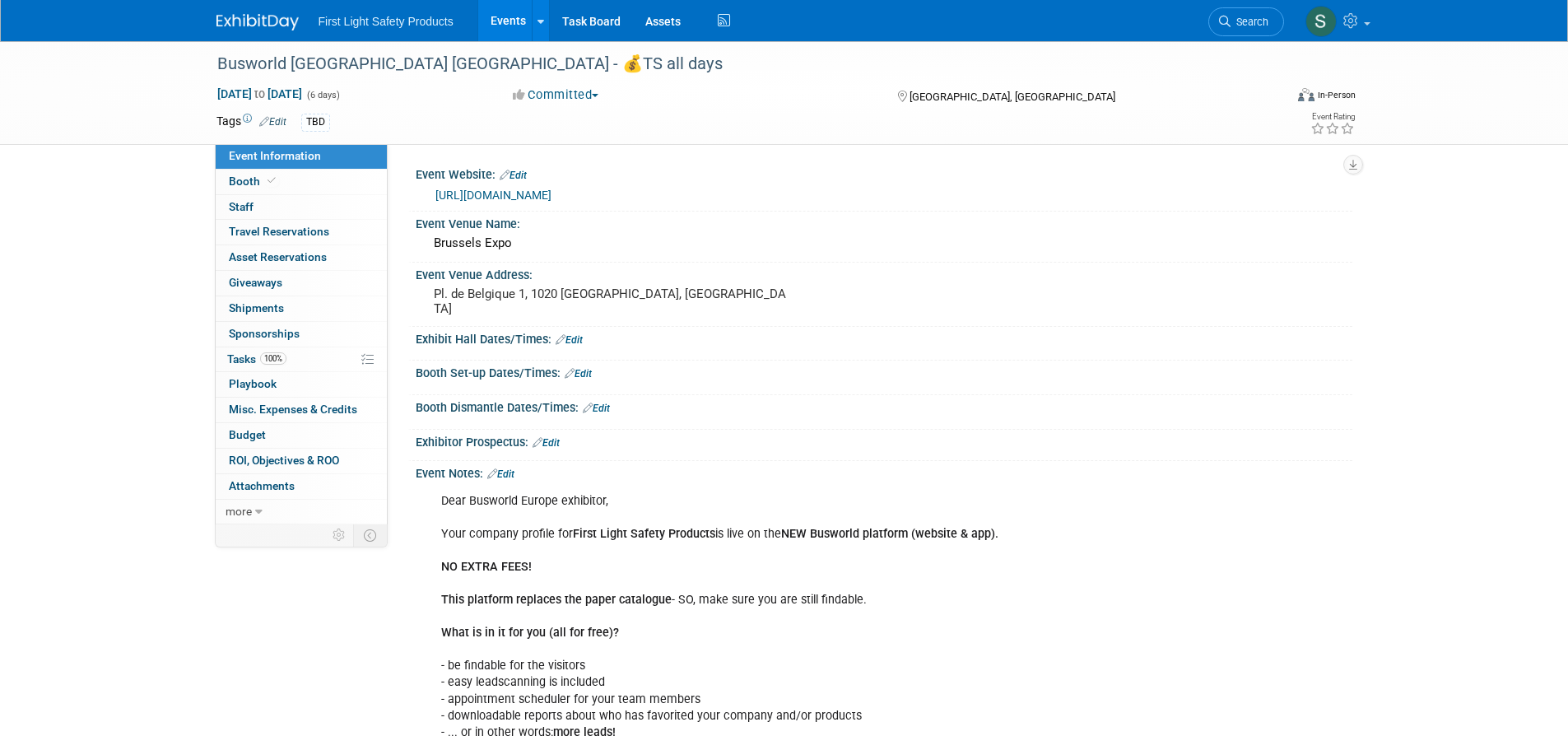
click at [274, 120] on link "Edit" at bounding box center [273, 121] width 27 height 12
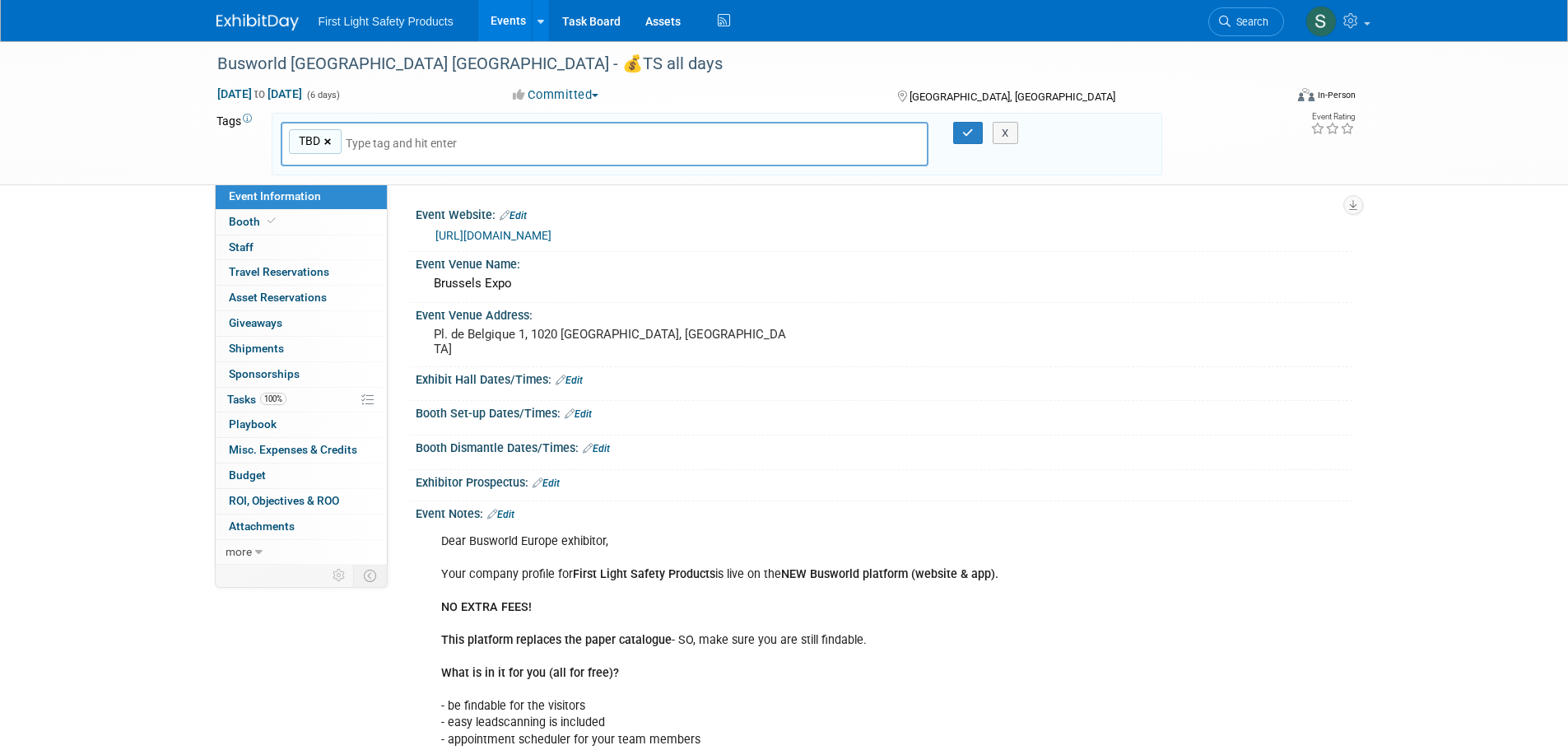
click at [326, 142] on link "×" at bounding box center [329, 141] width 11 height 18
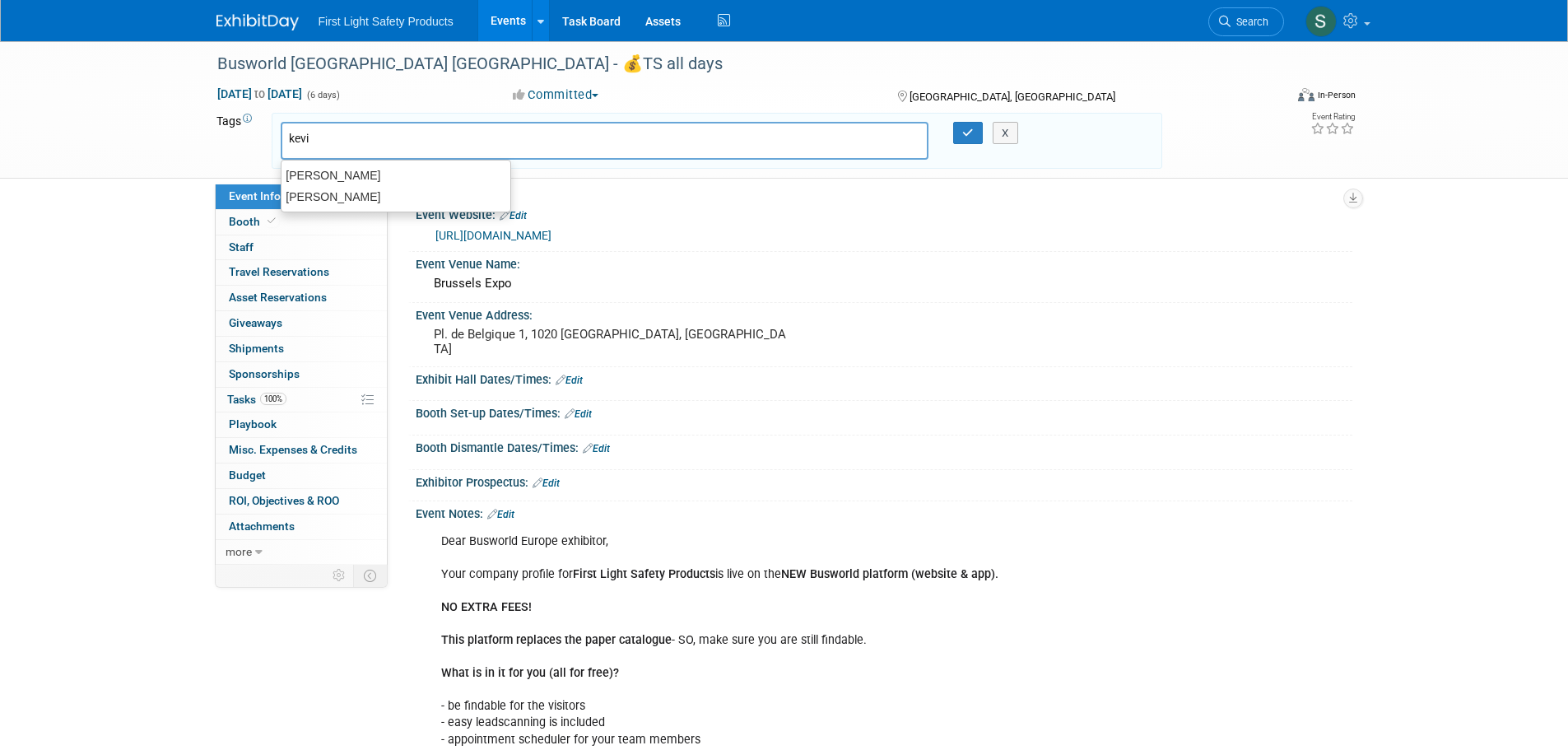
type input "[PERSON_NAME]"
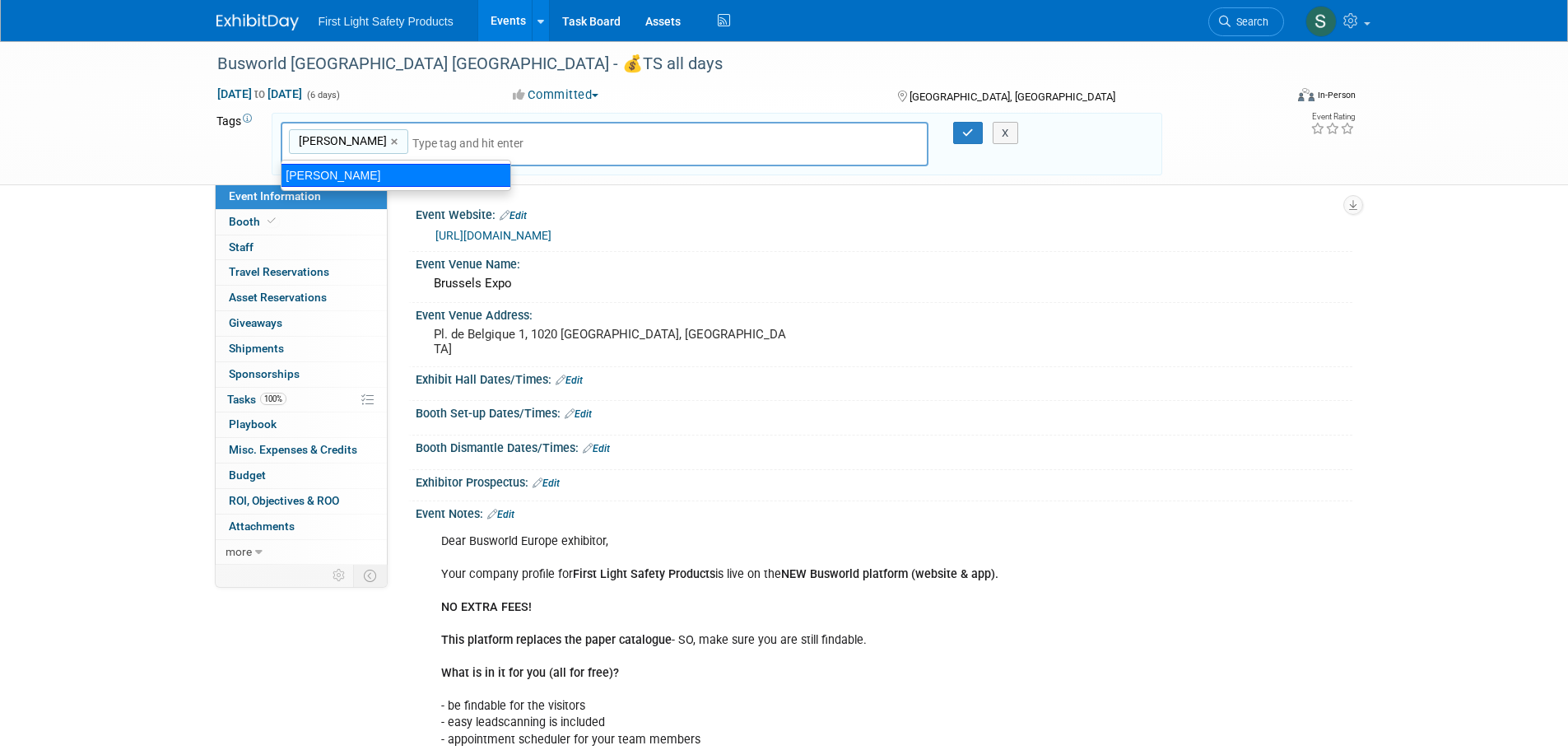
click at [354, 177] on div "[PERSON_NAME]" at bounding box center [395, 176] width 230 height 23
click at [392, 143] on link "×" at bounding box center [396, 141] width 11 height 18
type input "[PERSON_NAME]"
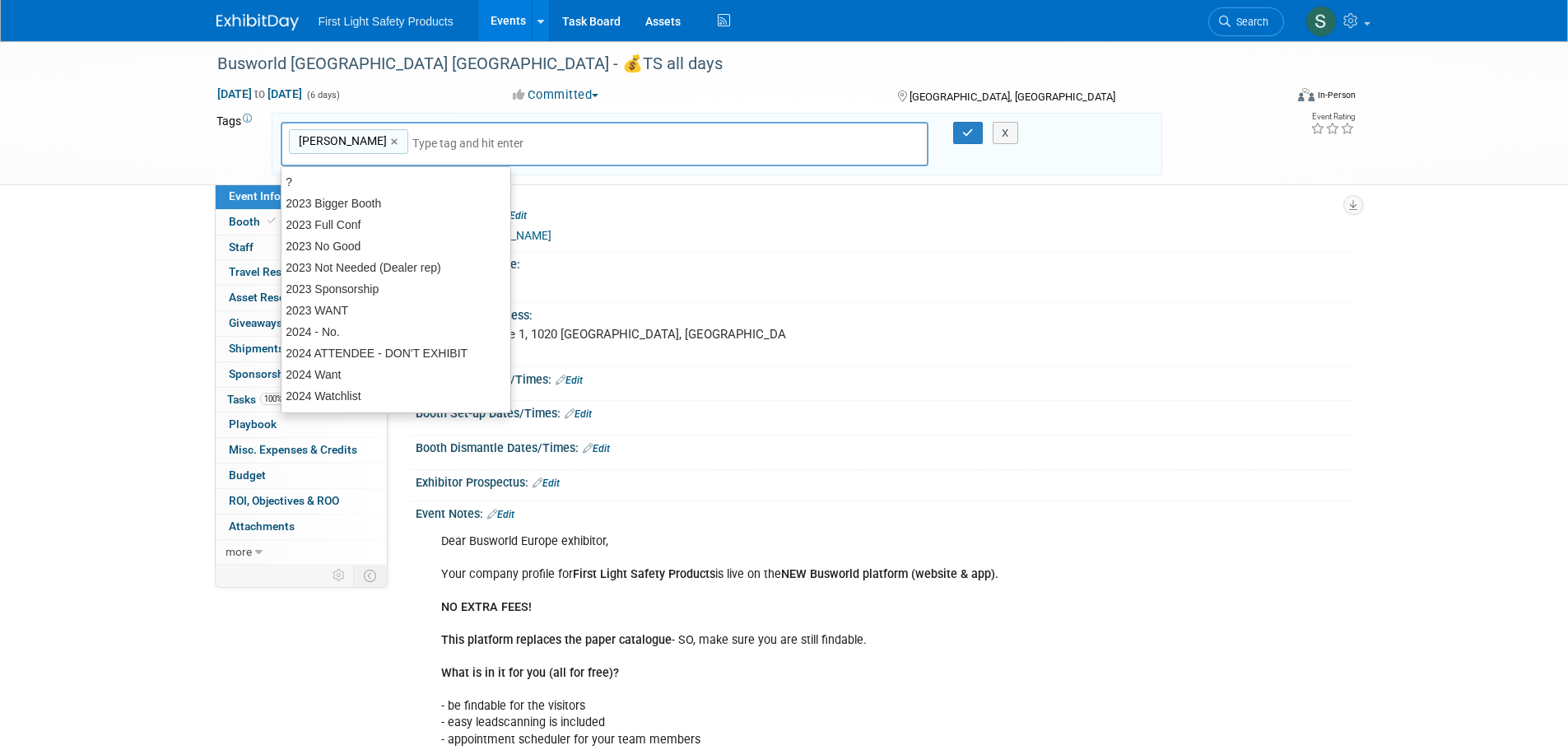
click at [399, 133] on div "[PERSON_NAME] [PERSON_NAME] ×" at bounding box center [605, 144] width 649 height 46
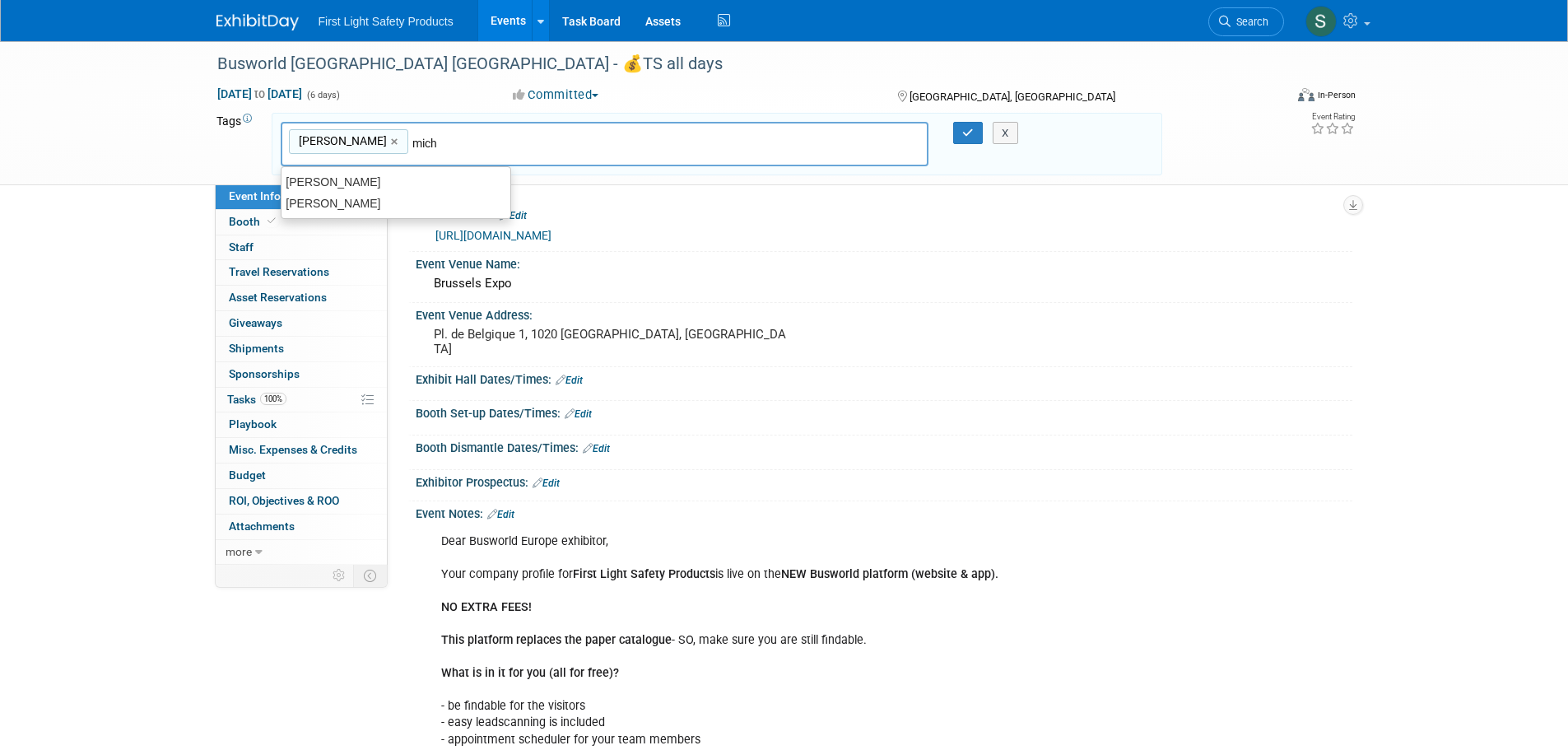
type input "micha"
click at [383, 178] on div "[PERSON_NAME]" at bounding box center [395, 182] width 230 height 23
type input "[PERSON_NAME], [PERSON_NAME]"
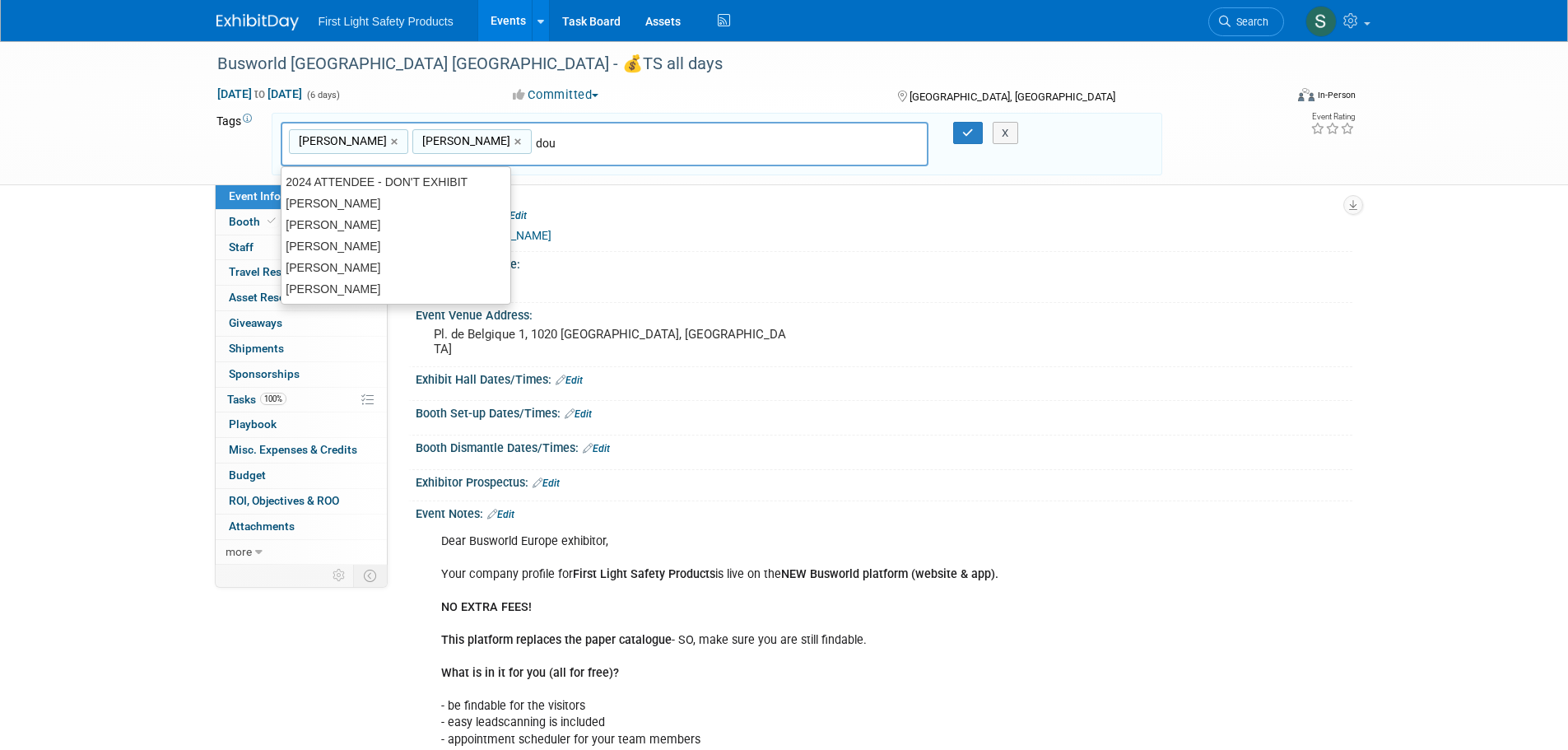
type input "[PERSON_NAME]"
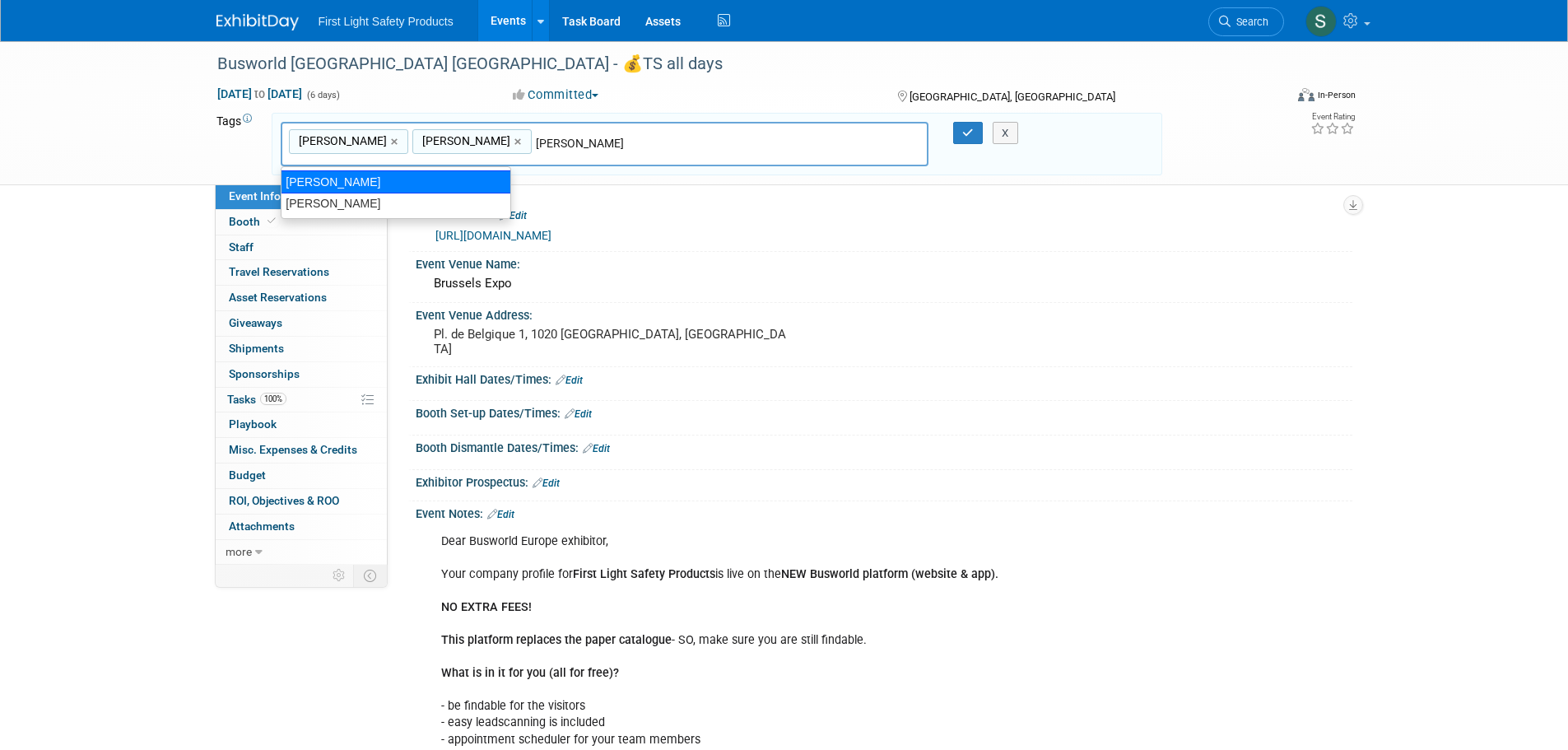
click at [359, 182] on div "[PERSON_NAME]" at bounding box center [395, 182] width 230 height 23
type input "[PERSON_NAME], [PERSON_NAME], [PERSON_NAME]"
type input "[PERSON_NAME]"
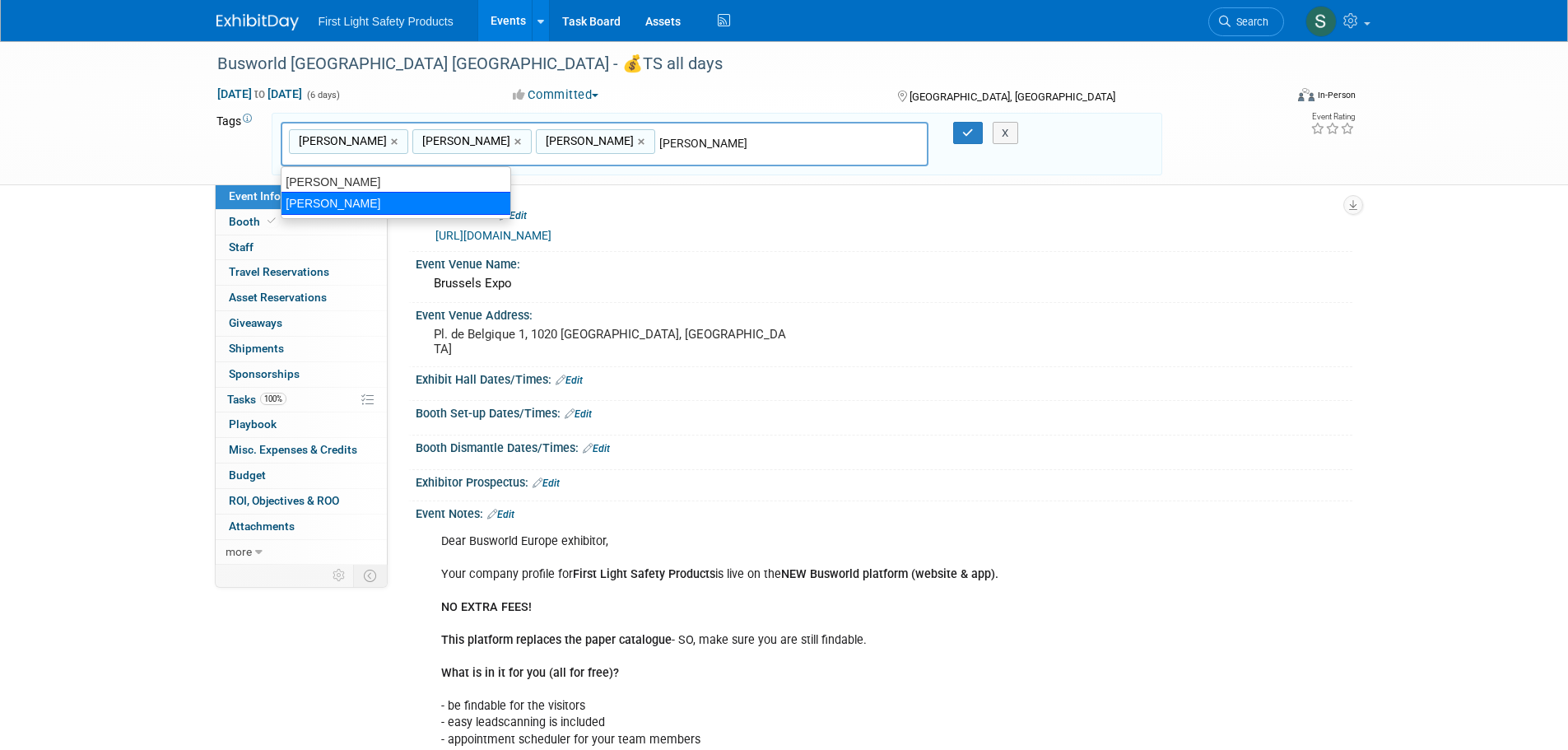
click at [356, 197] on div "[PERSON_NAME]" at bounding box center [395, 203] width 230 height 23
type input "[PERSON_NAME], [PERSON_NAME], [PERSON_NAME], [PERSON_NAME]"
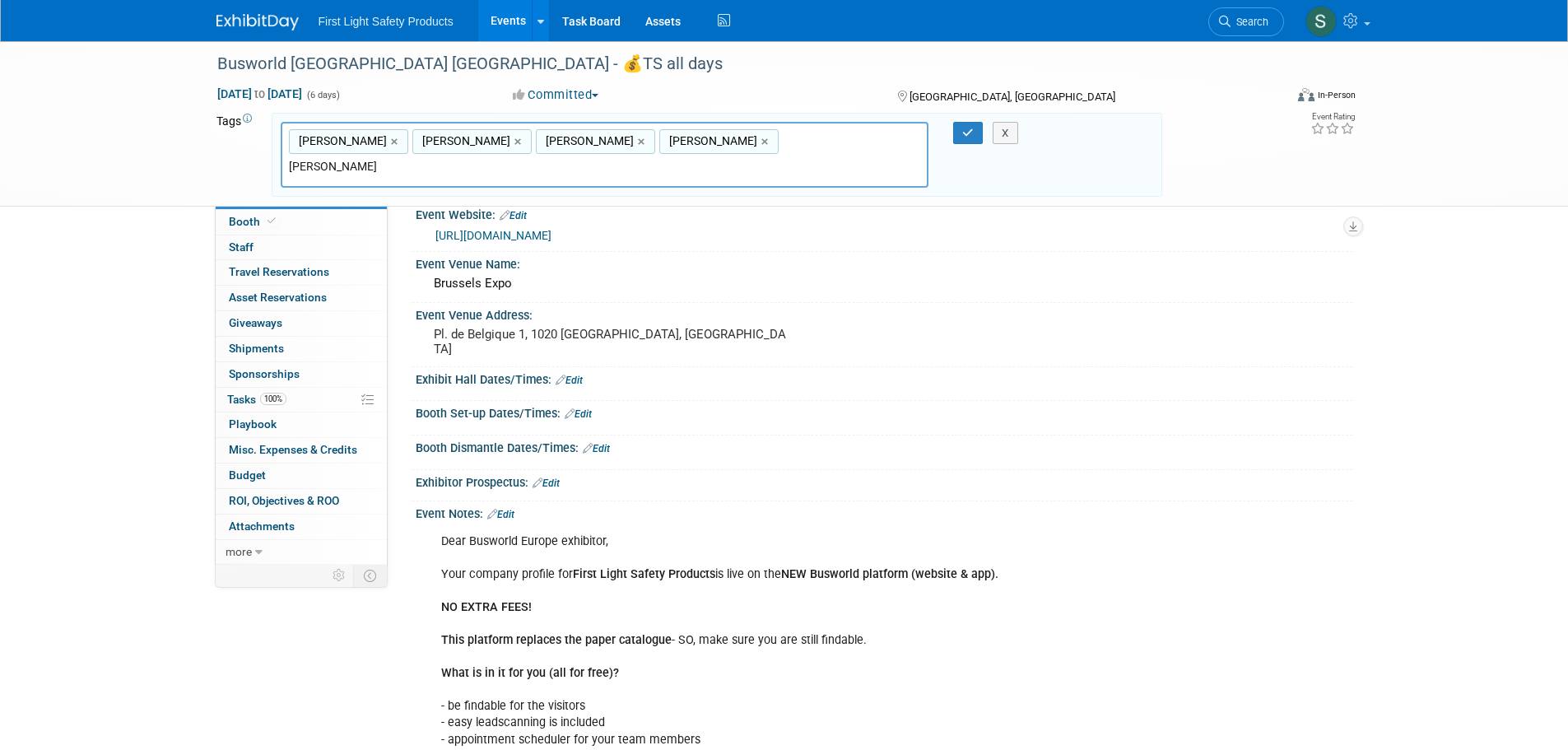
type input "[PERSON_NAME]"
type input "[PERSON_NAME], [PERSON_NAME], [PERSON_NAME], [PERSON_NAME], [PERSON_NAME]"
click at [969, 129] on icon "button" at bounding box center [969, 132] width 12 height 11
